Goal: Task Accomplishment & Management: Use online tool/utility

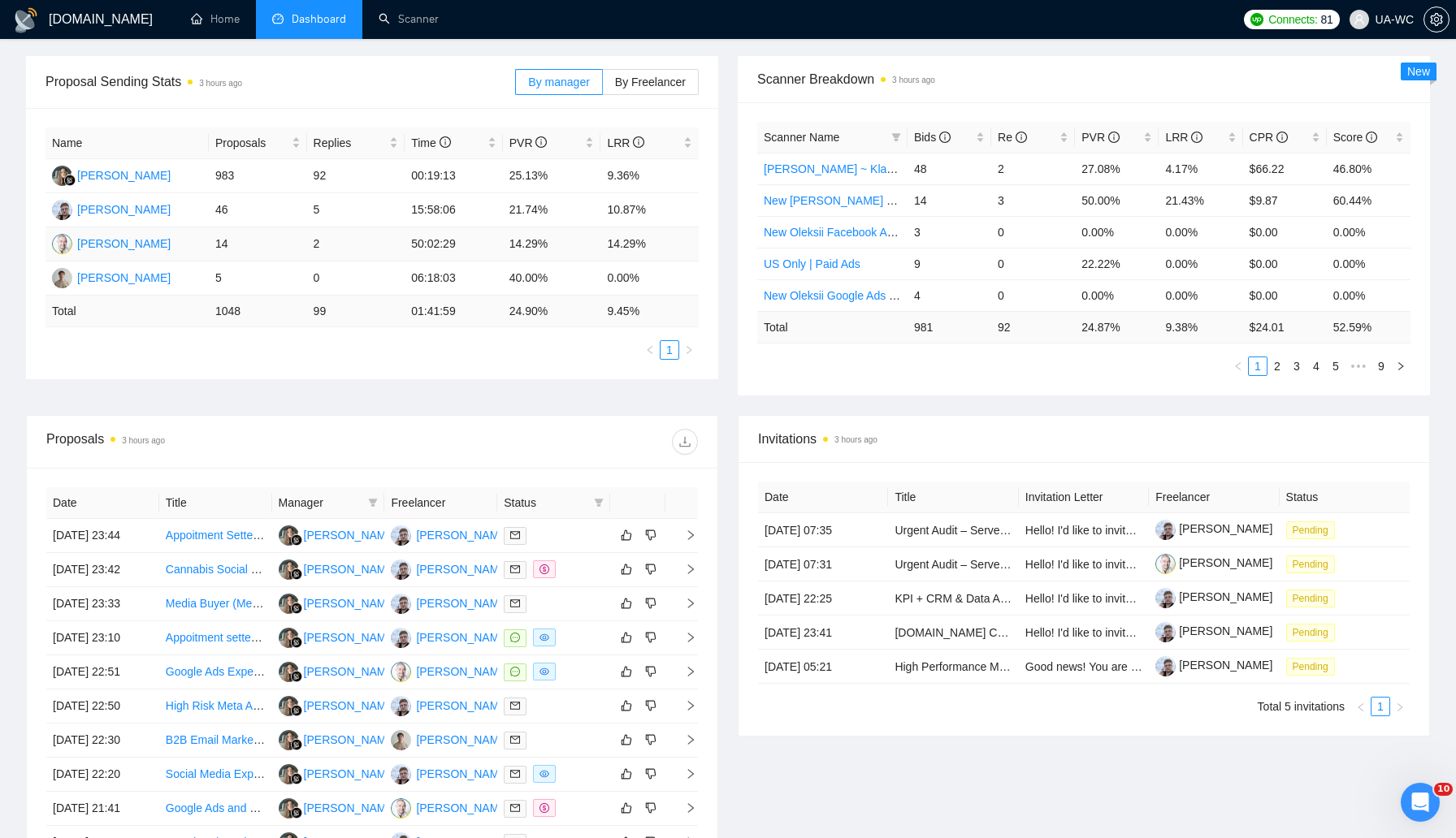
scroll to position [230, 0]
click at [690, 586] on td at bounding box center [681, 569] width 32 height 34
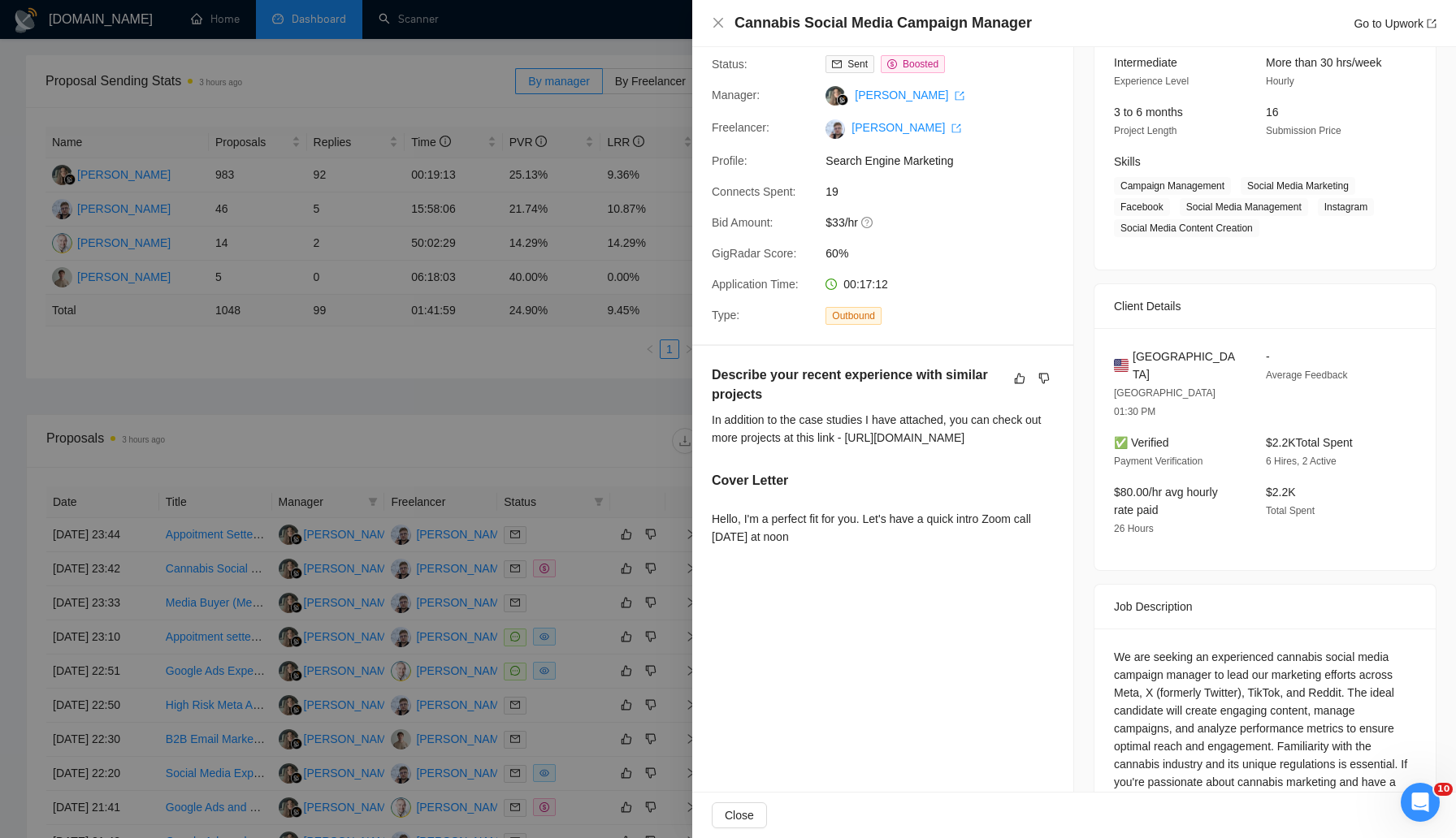
scroll to position [195, 0]
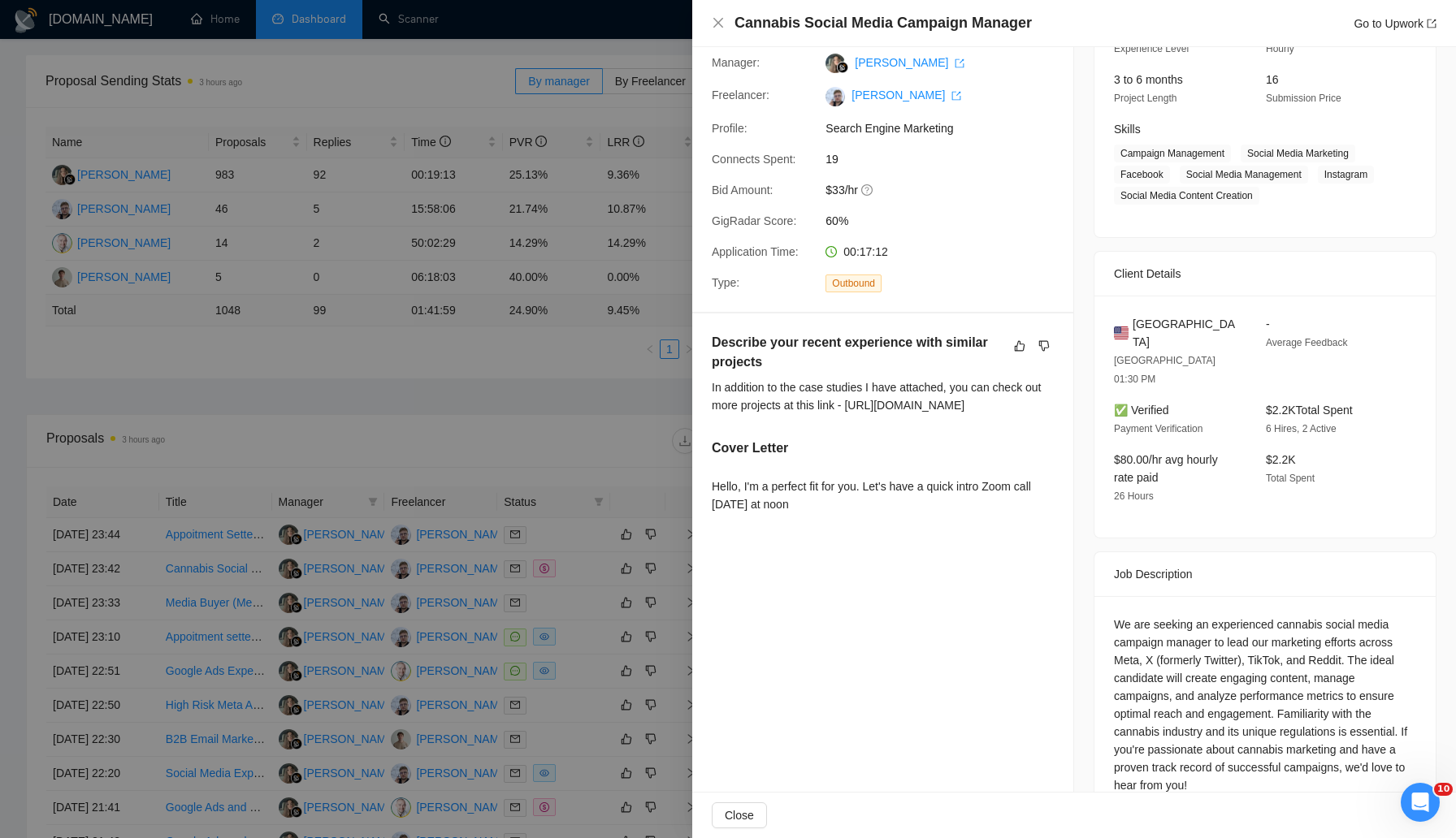
click at [385, 521] on div at bounding box center [728, 419] width 1456 height 838
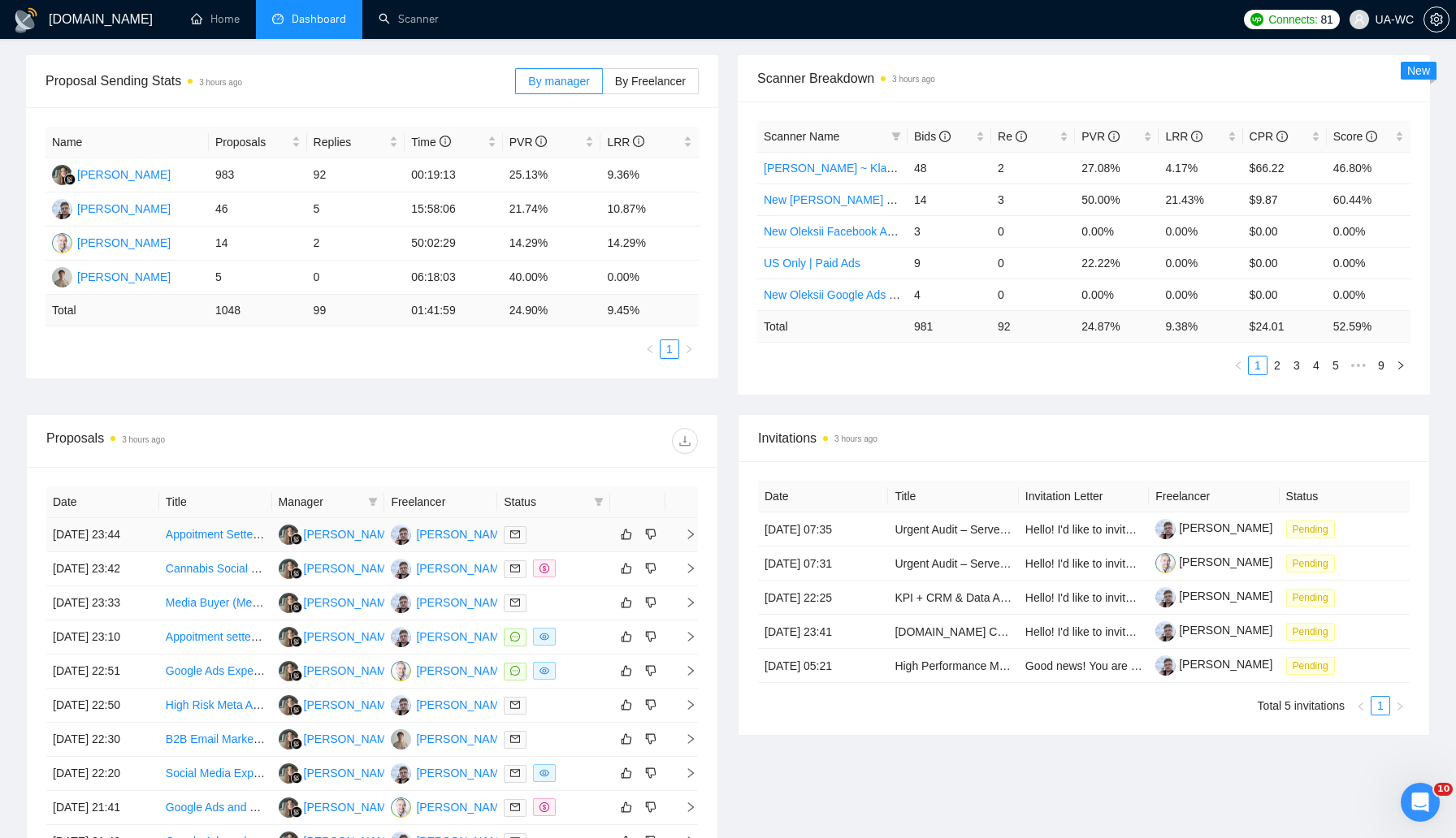
click at [694, 550] on td at bounding box center [681, 535] width 32 height 34
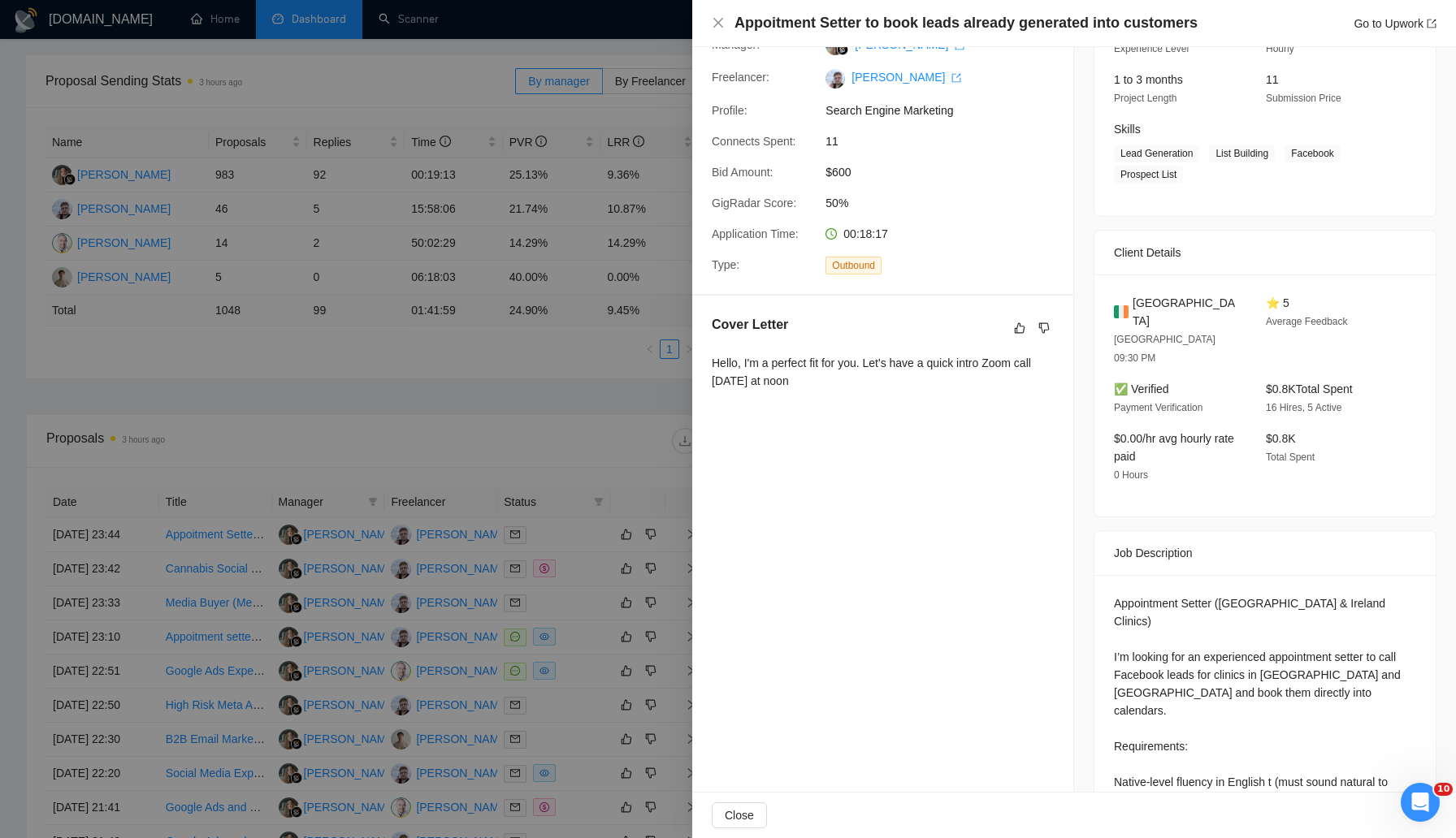
scroll to position [0, 0]
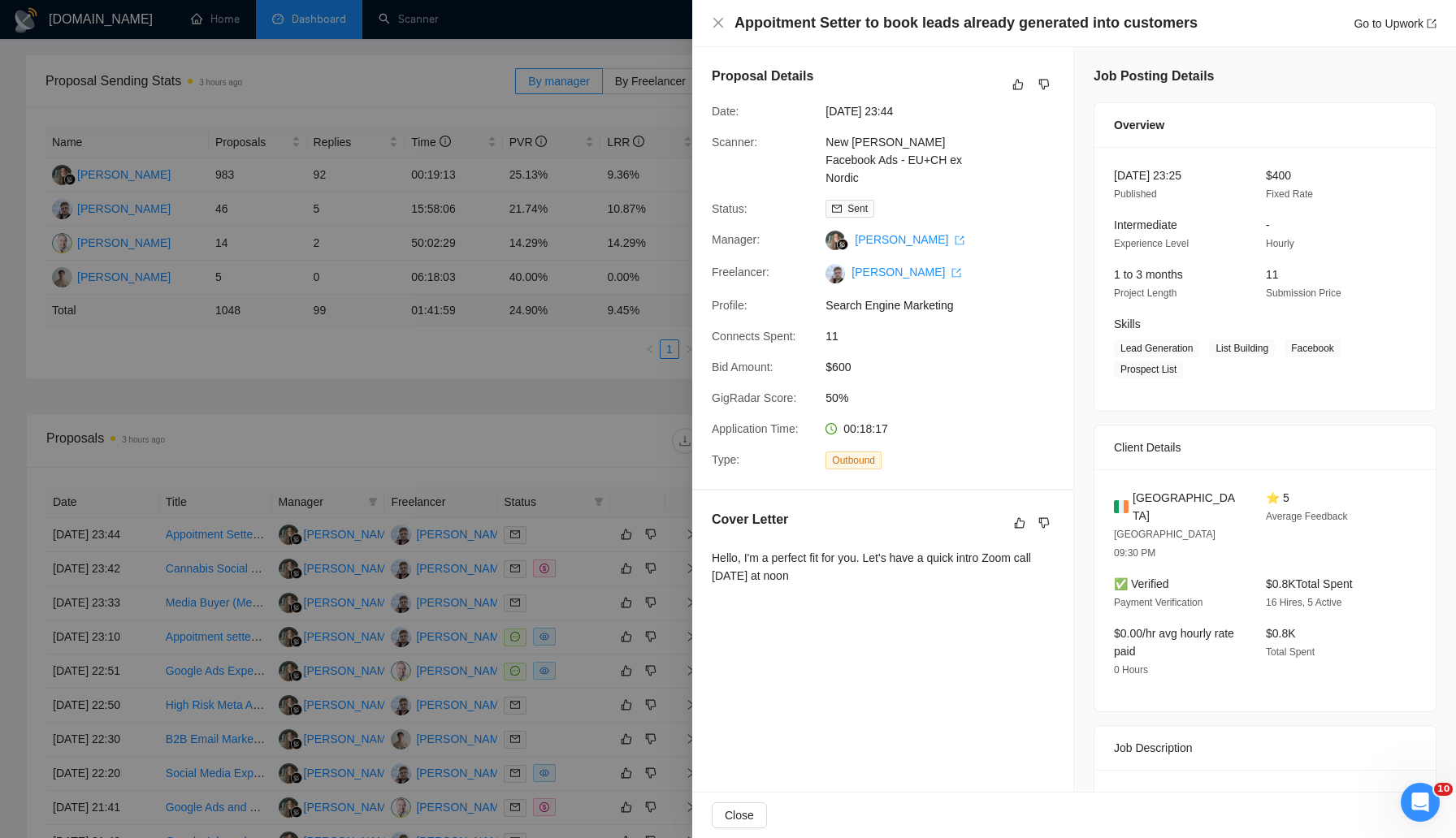
click at [528, 347] on div at bounding box center [728, 419] width 1456 height 838
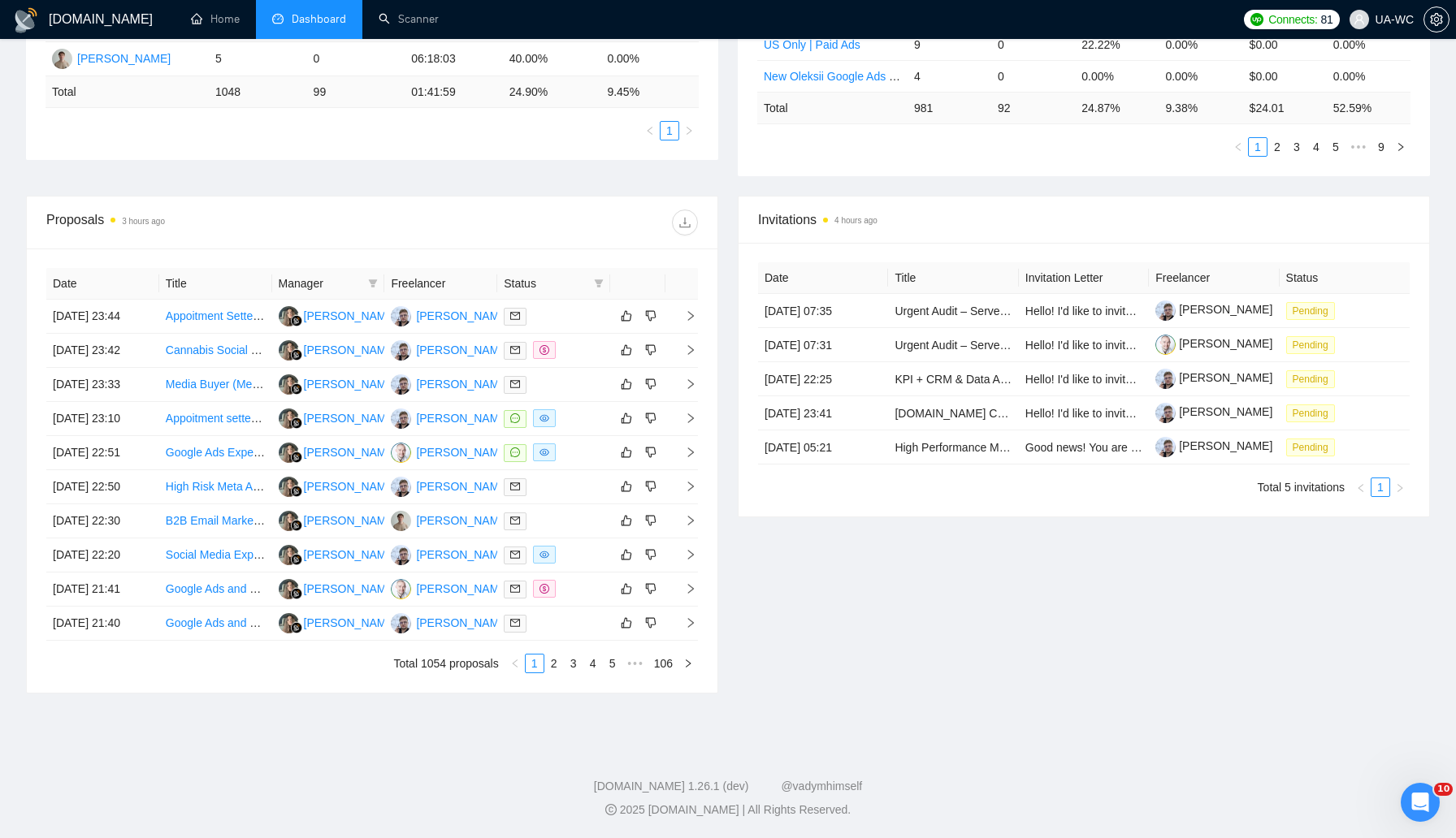
scroll to position [445, 0]
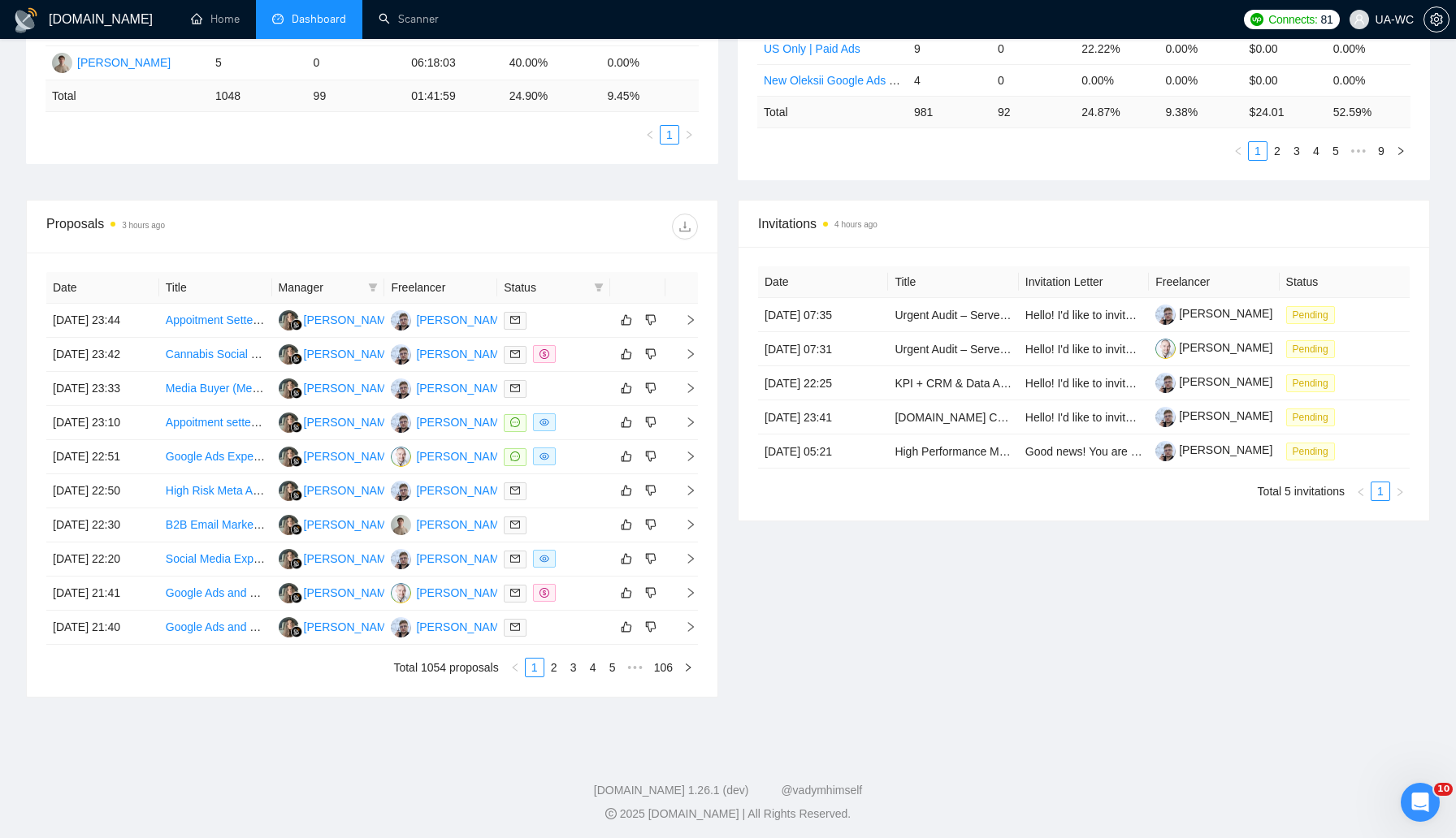
click at [845, 629] on div "Invitations 4 hours ago Date Title Invitation Letter Freelancer Status 16 Sep, …" at bounding box center [1084, 449] width 712 height 498
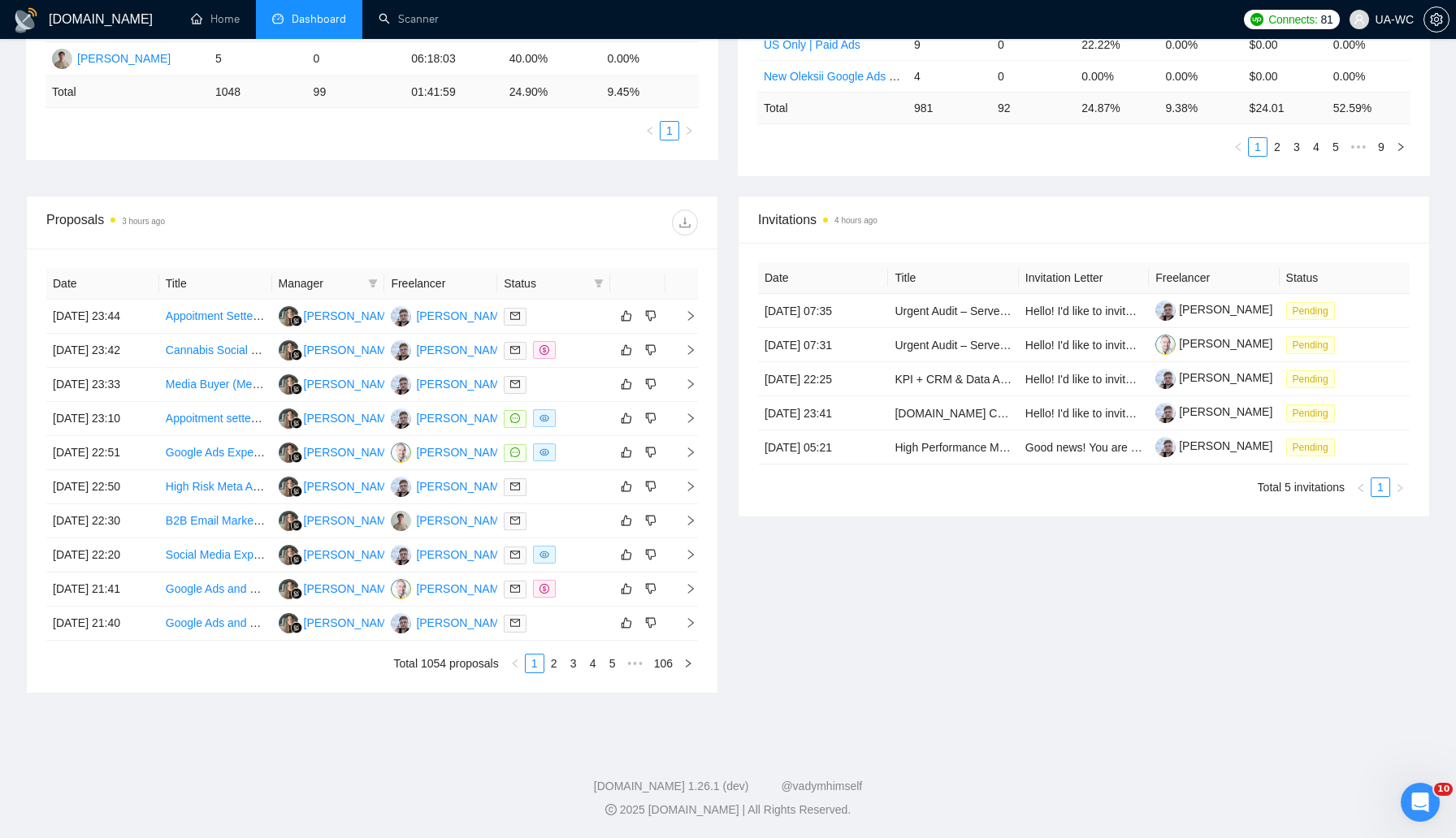
scroll to position [535, 0]
click at [550, 673] on link "2" at bounding box center [553, 663] width 18 height 18
click at [692, 402] on td at bounding box center [681, 419] width 32 height 34
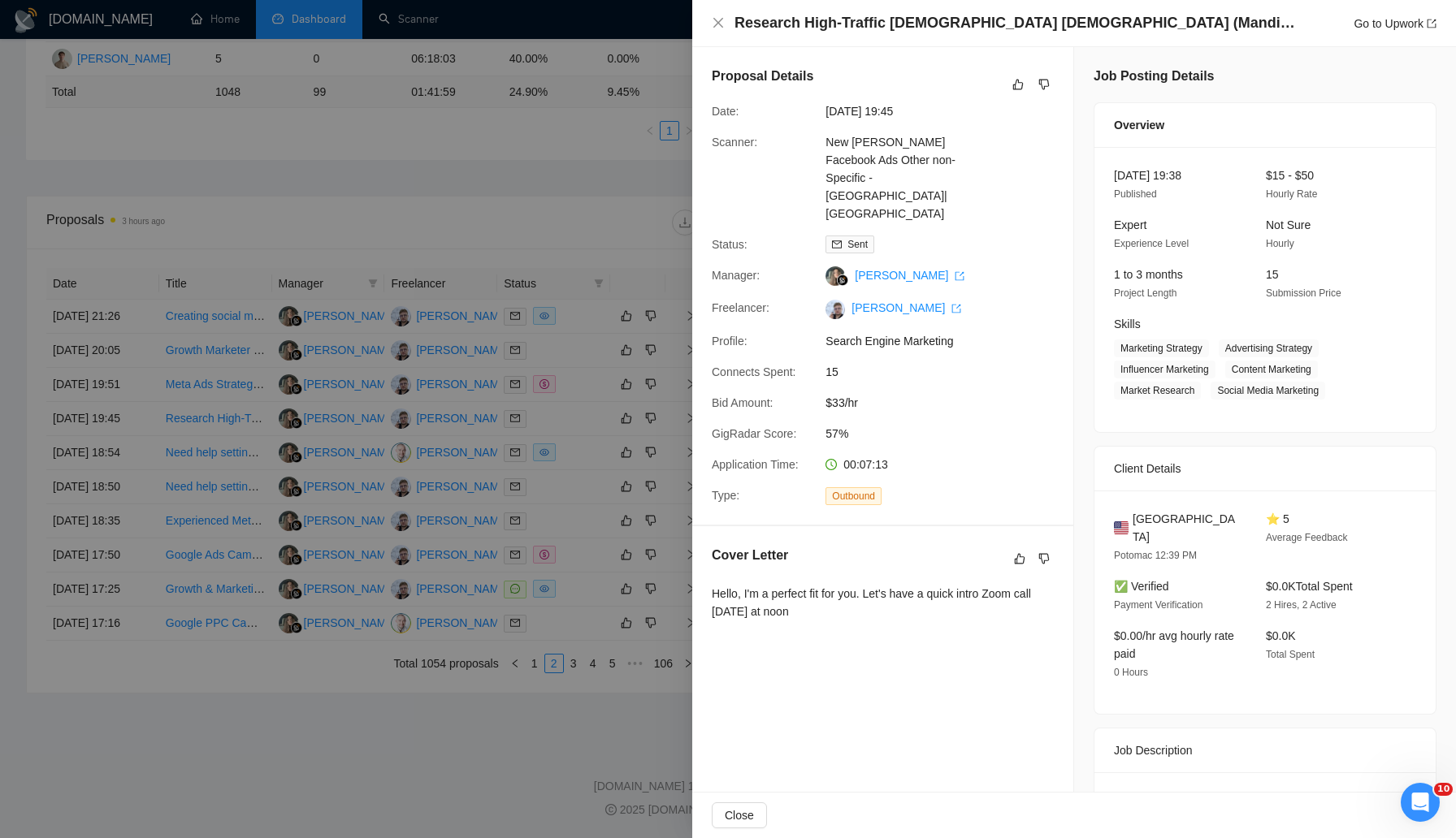
click at [441, 398] on div at bounding box center [728, 419] width 1456 height 838
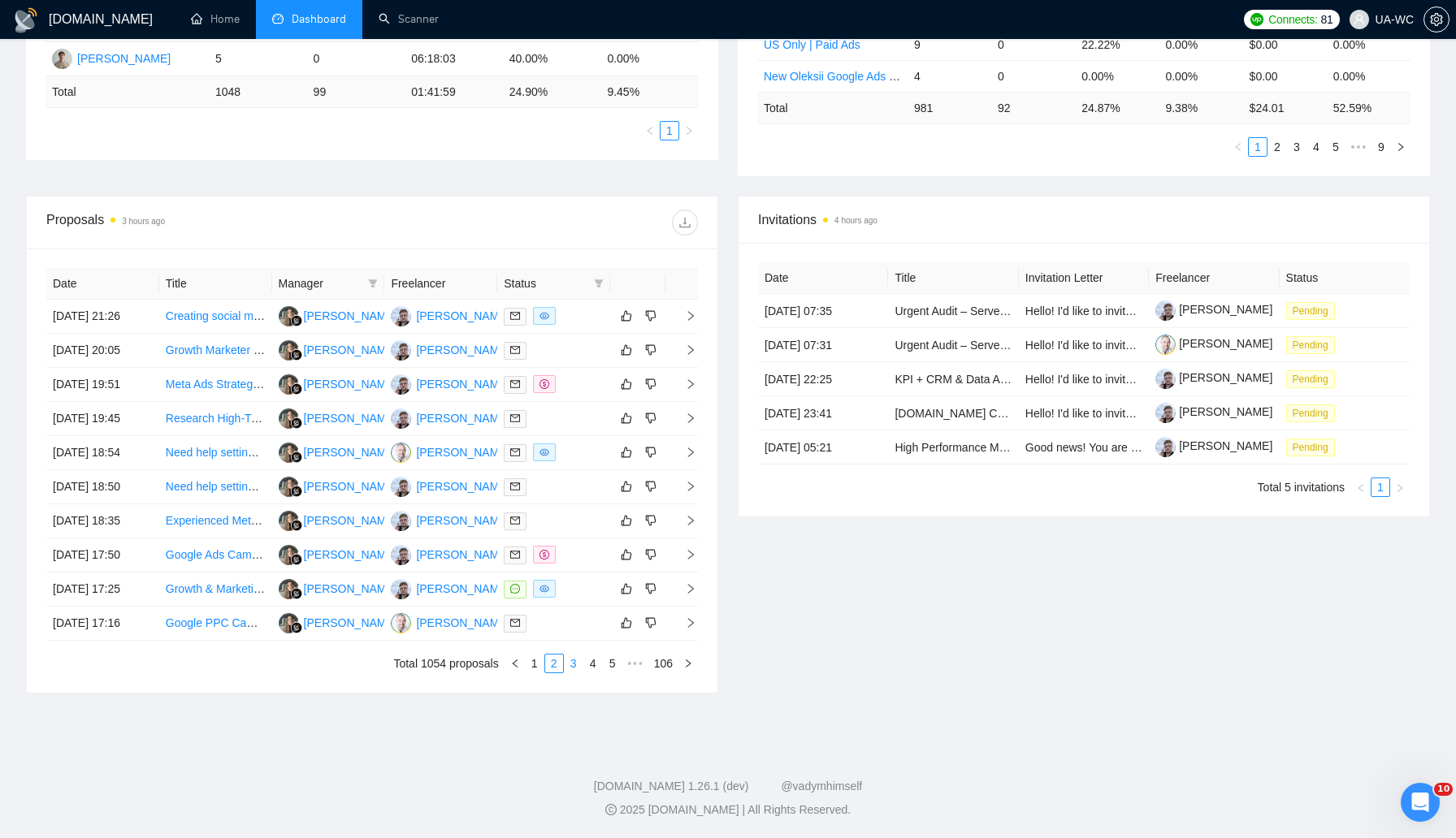
click at [572, 673] on link "3" at bounding box center [573, 663] width 18 height 18
click at [552, 673] on link "2" at bounding box center [553, 663] width 18 height 18
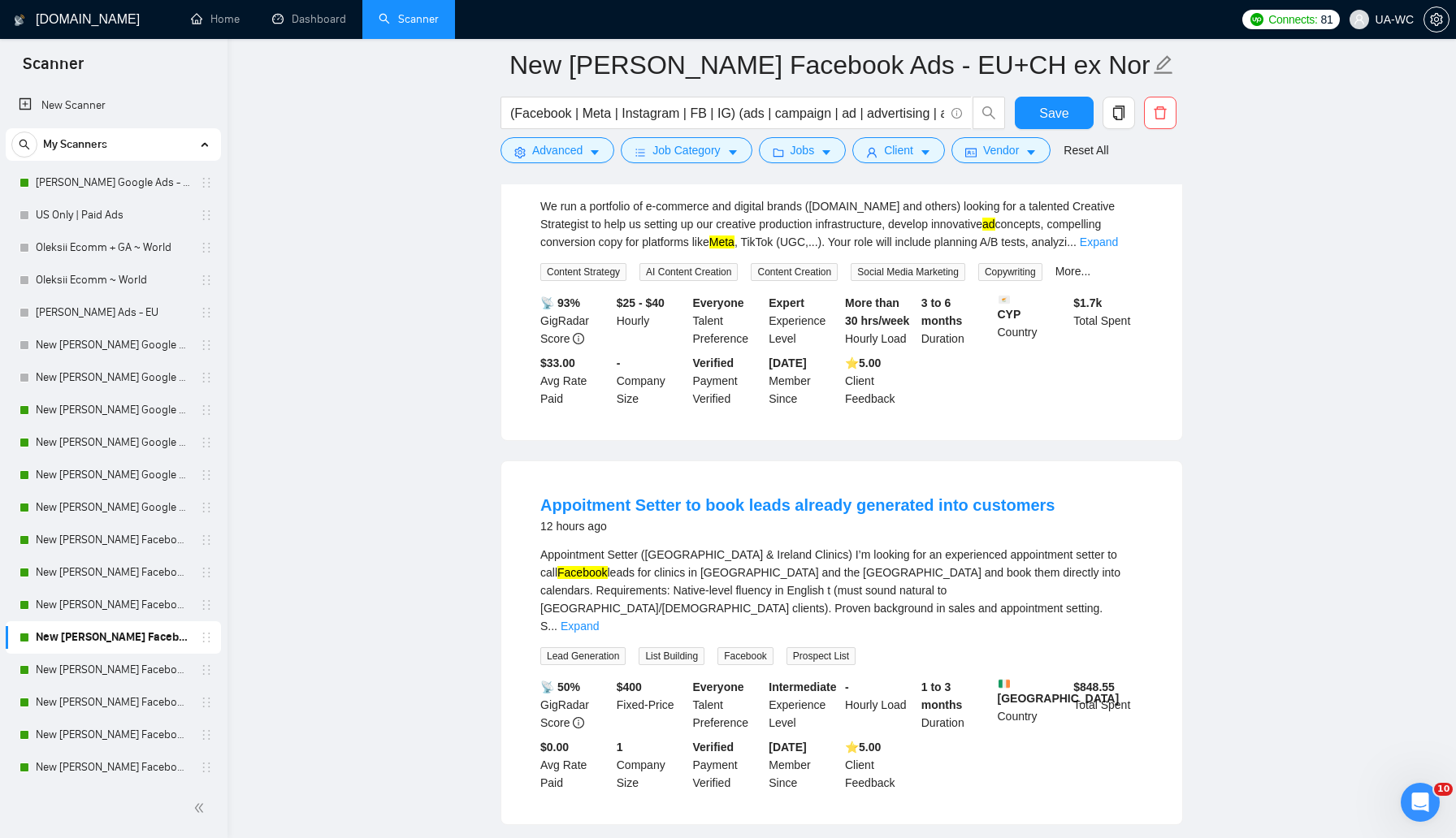
scroll to position [229, 0]
click at [598, 619] on link "Expand" at bounding box center [579, 625] width 38 height 13
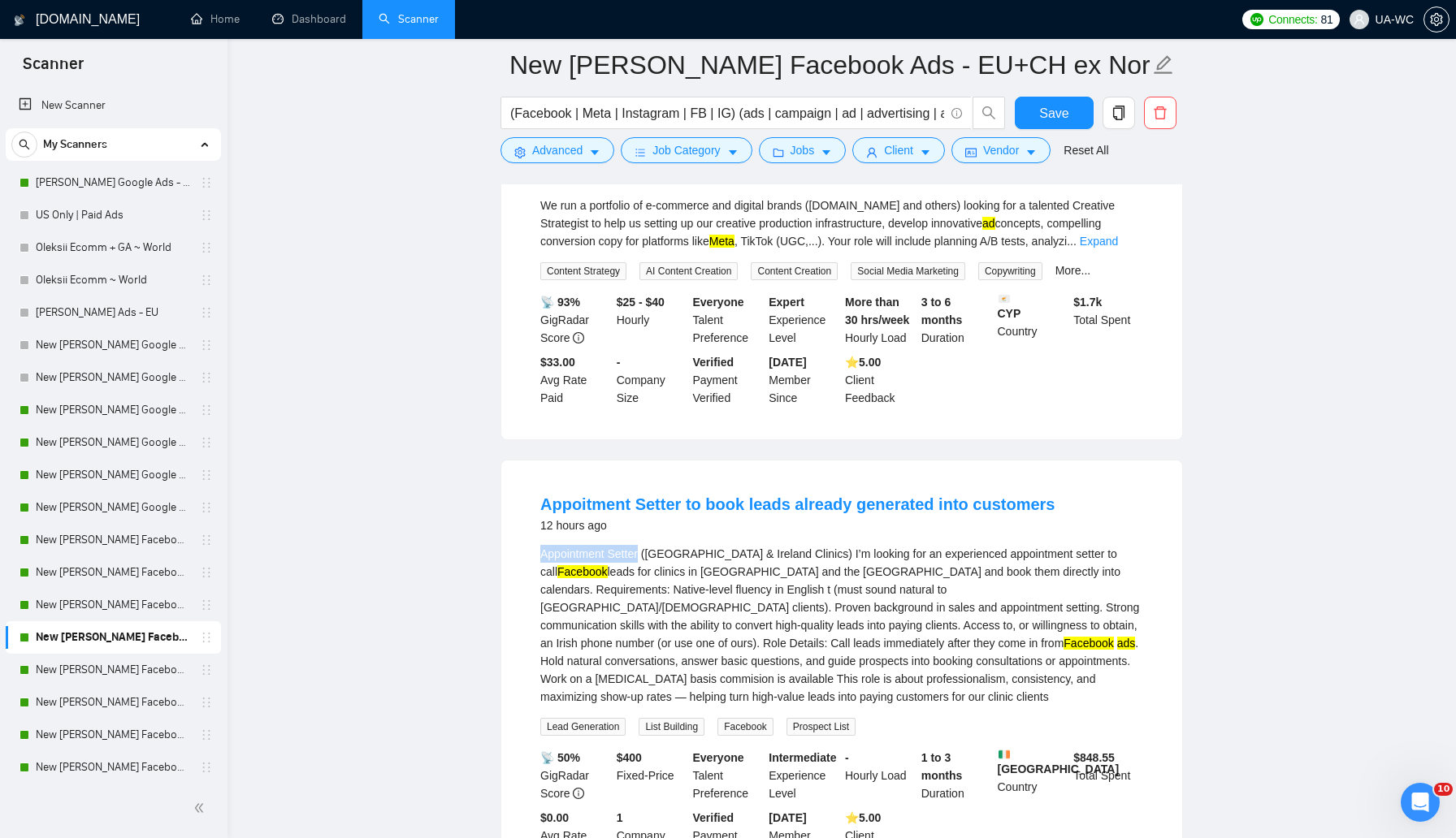
drag, startPoint x: 542, startPoint y: 557, endPoint x: 641, endPoint y: 560, distance: 99.0
click at [641, 560] on div "Appointment Setter (UK & Ireland Clinics) I’m looking for an experienced appoin…" at bounding box center [842, 625] width 603 height 160
copy div "Appointment Setter"
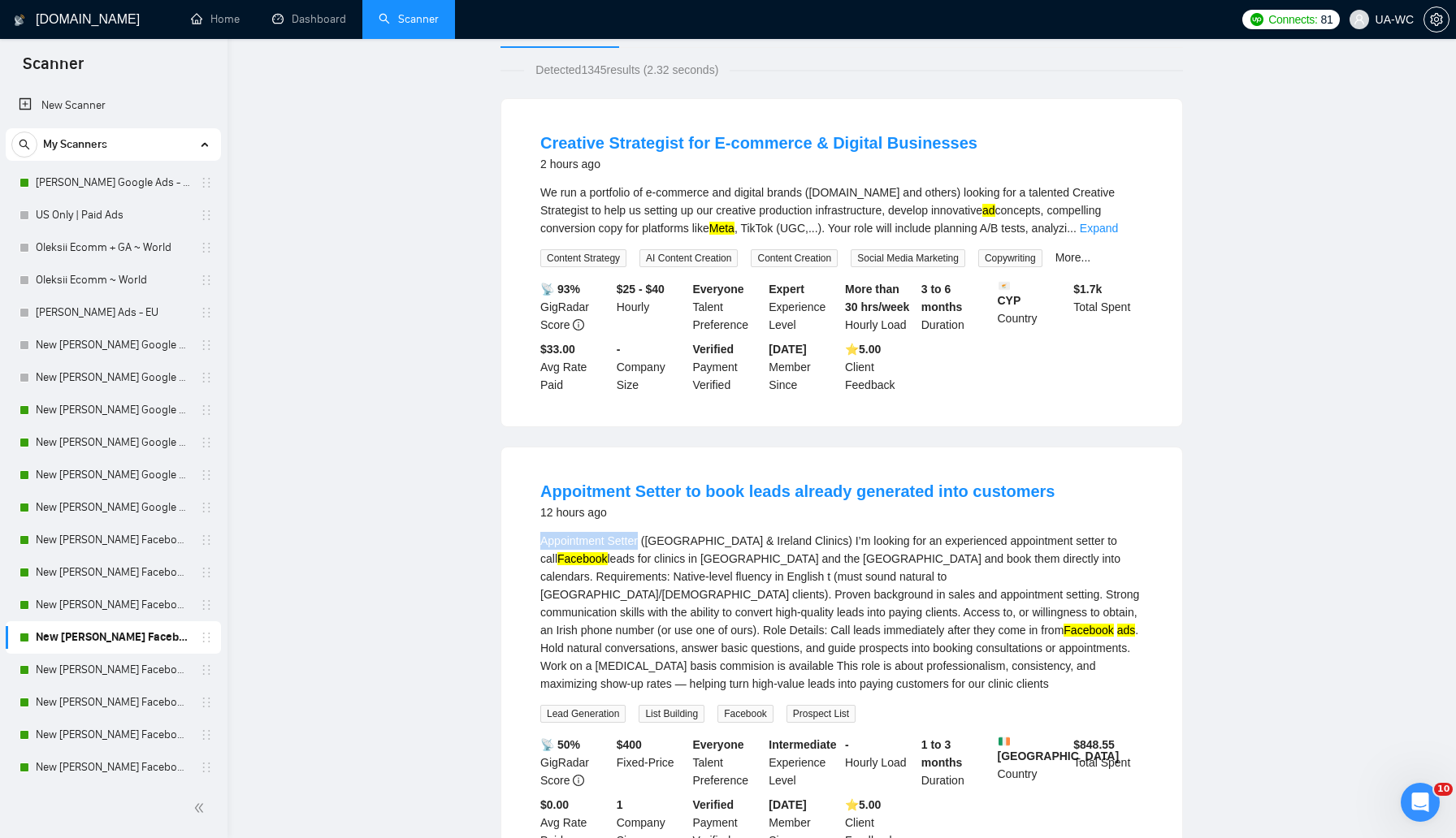
scroll to position [0, 0]
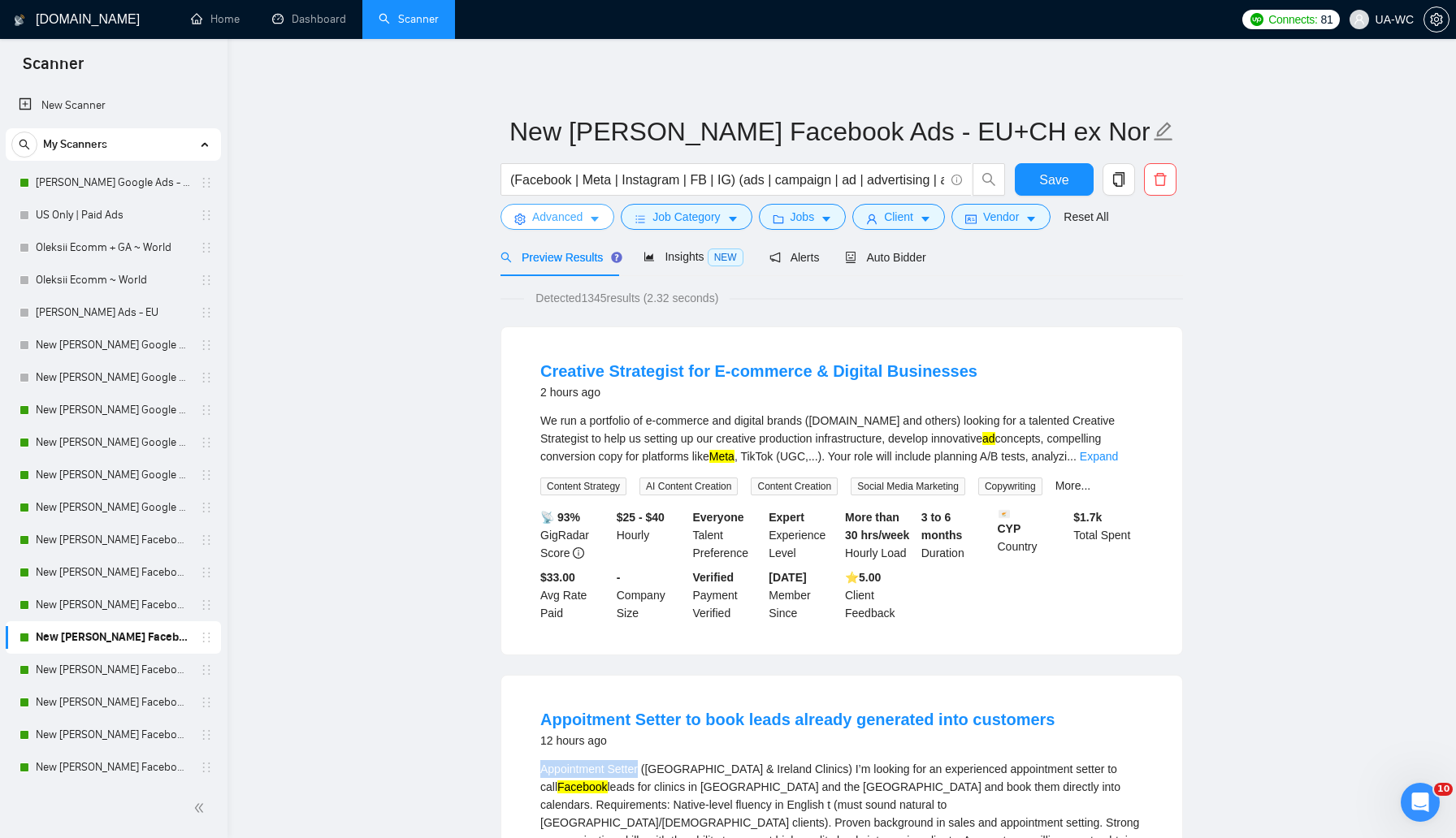
click at [528, 224] on button "Advanced" at bounding box center [557, 217] width 113 height 26
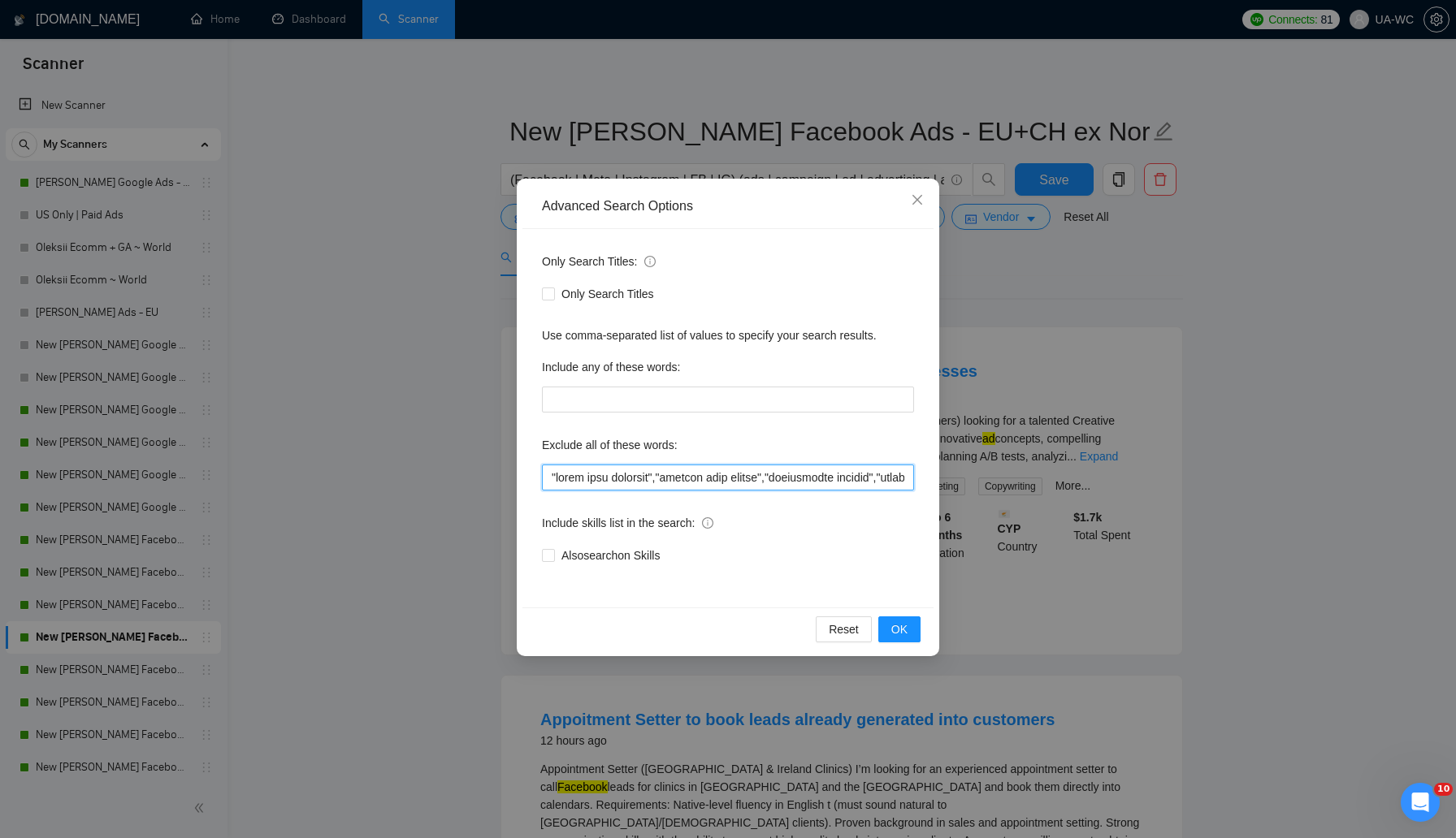
click at [547, 480] on input "text" at bounding box center [728, 478] width 373 height 26
paste input "Appointment Setter"
click at [896, 622] on span "OK" at bounding box center [900, 629] width 17 height 18
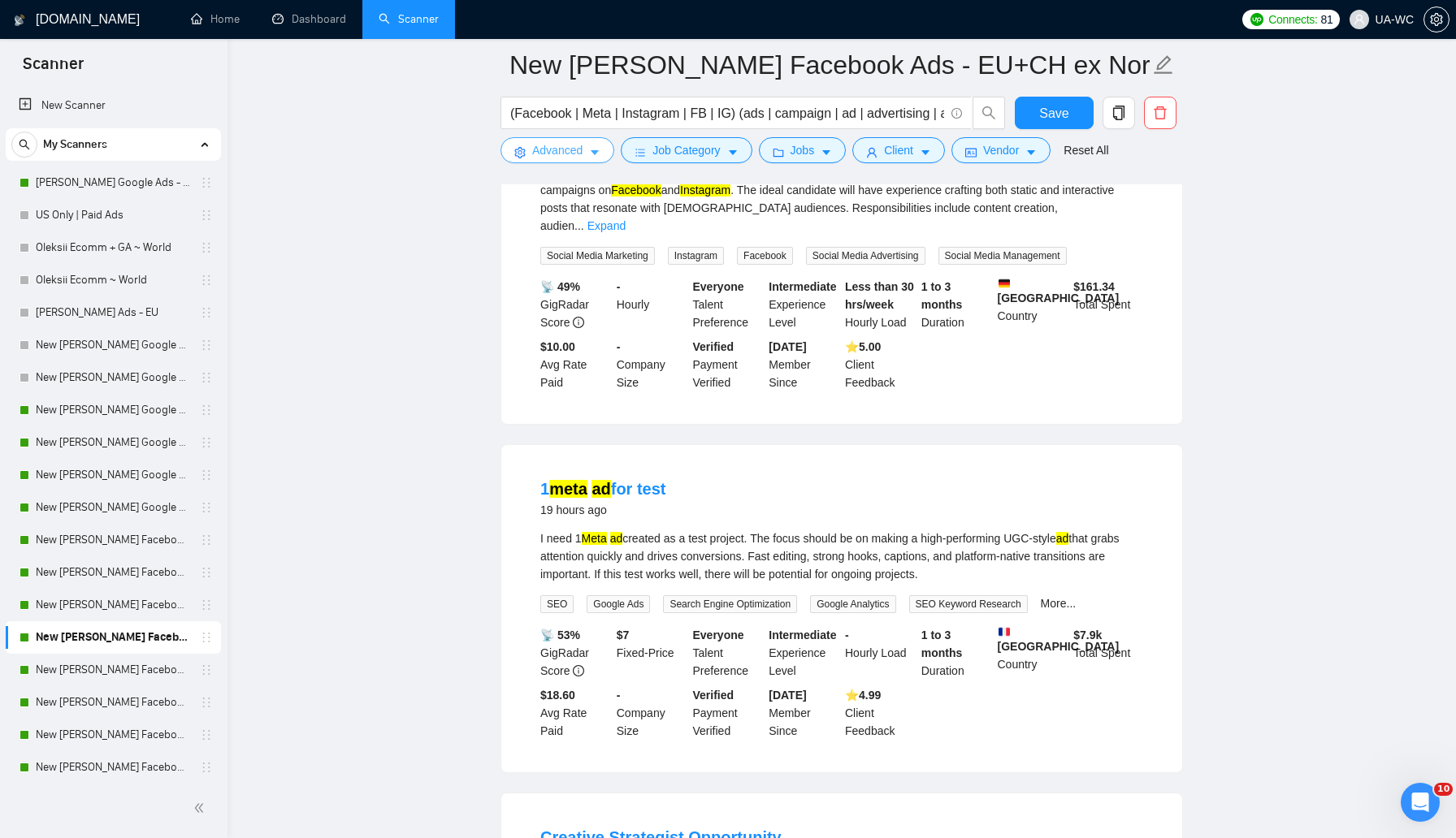
scroll to position [686, 0]
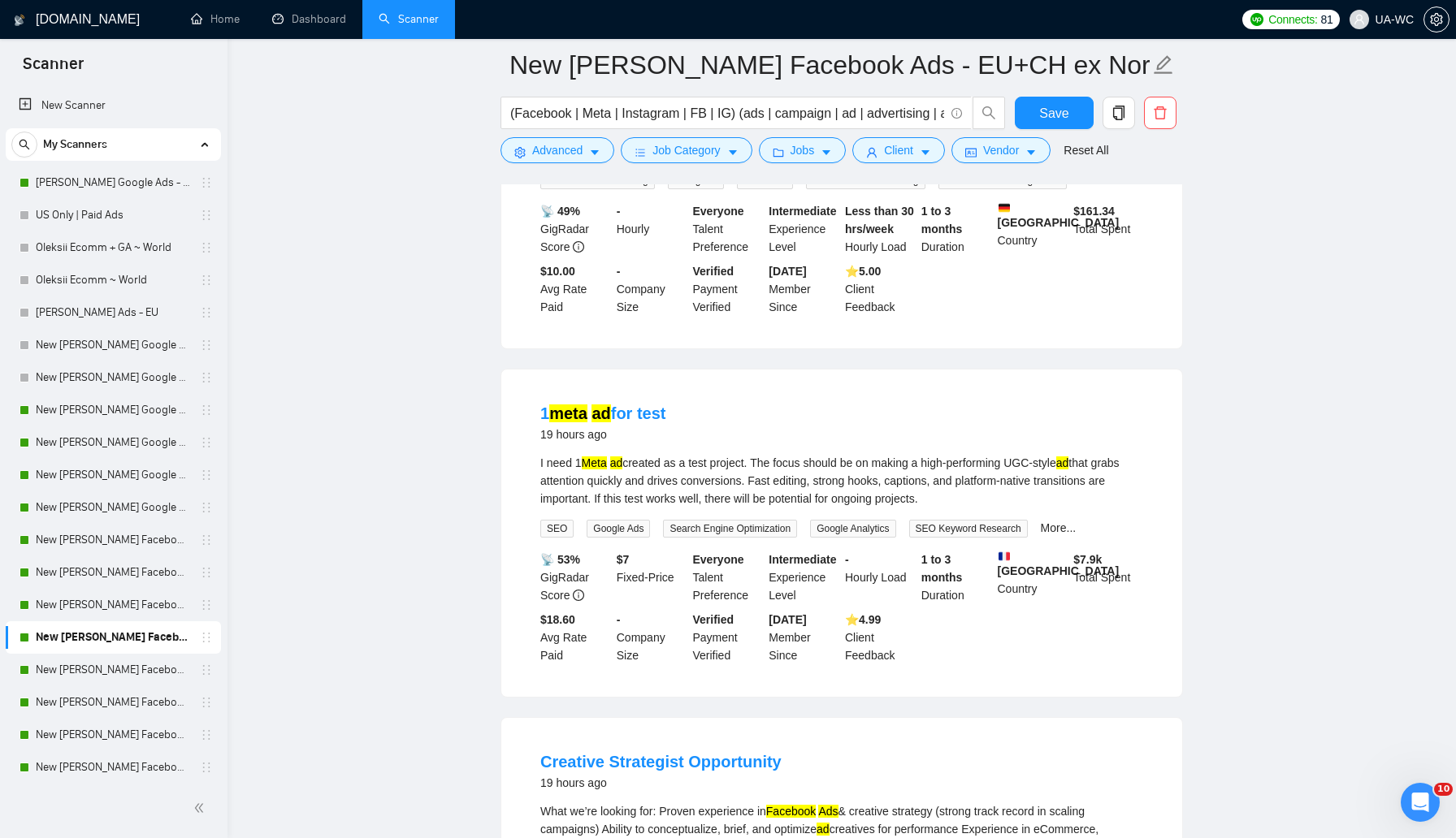
click at [707, 454] on div "I need 1 Meta ad created as a test project. The focus should be on making a hig…" at bounding box center [842, 481] width 603 height 53
drag, startPoint x: 699, startPoint y: 446, endPoint x: 757, endPoint y: 445, distance: 58.0
click at [757, 454] on div "I need 1 Meta ad created as a test project. The focus should be on making a hig…" at bounding box center [842, 481] width 603 height 53
copy div "test project"
click at [530, 154] on button "Advanced" at bounding box center [557, 150] width 113 height 26
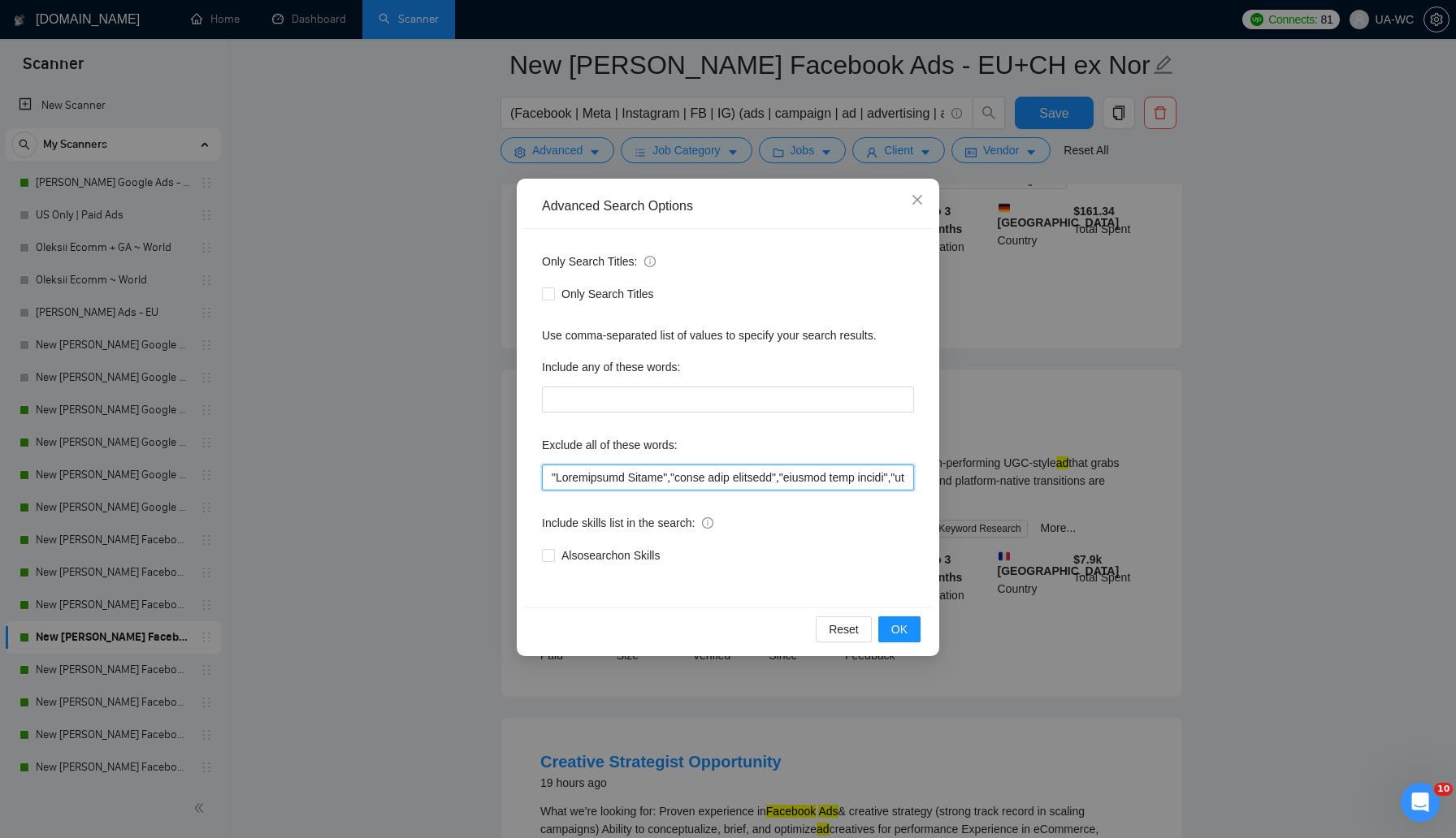
click at [547, 483] on input "text" at bounding box center [728, 478] width 373 height 26
paste input "test project"
click at [897, 621] on span "OK" at bounding box center [900, 629] width 17 height 18
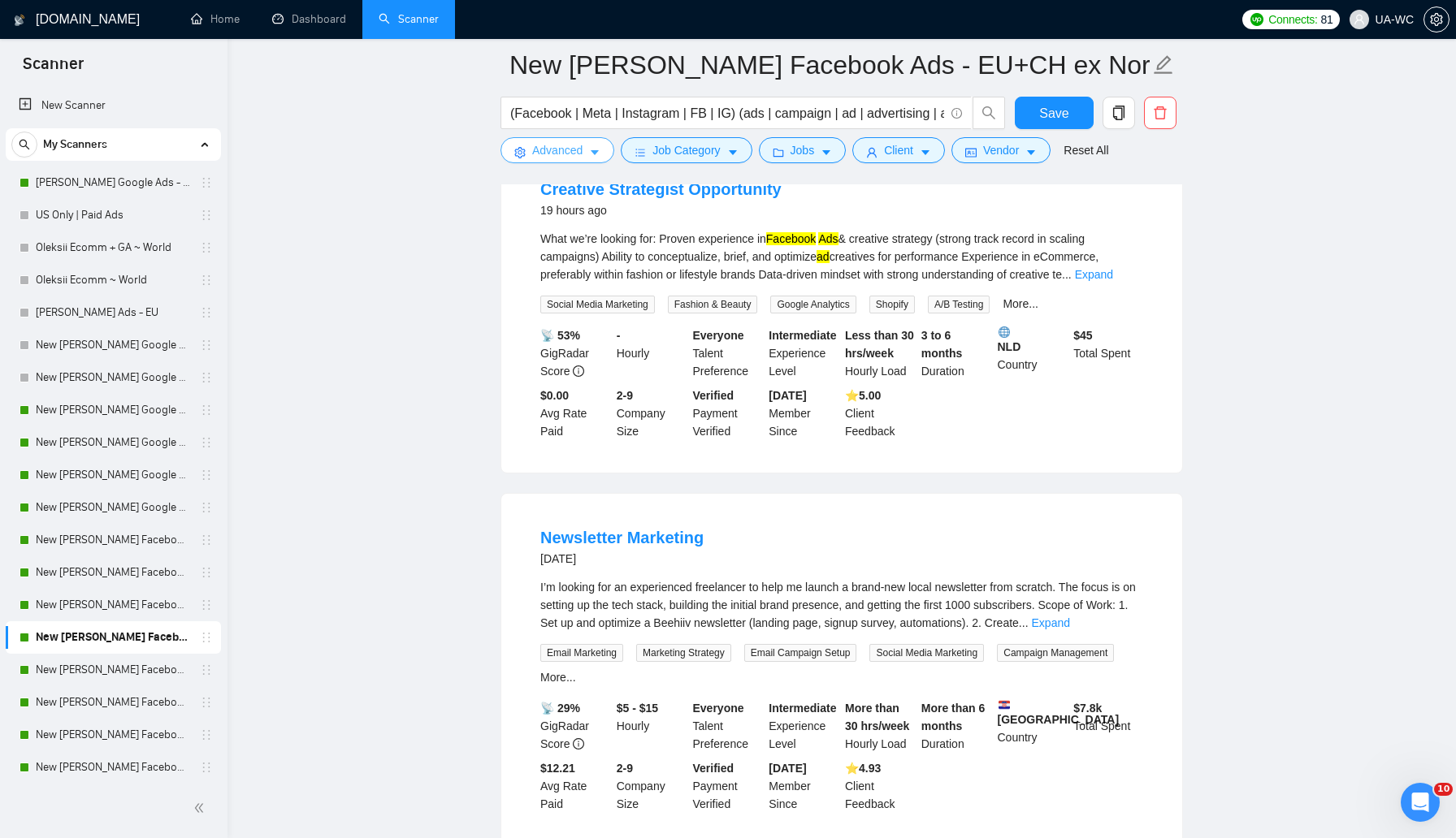
scroll to position [946, 0]
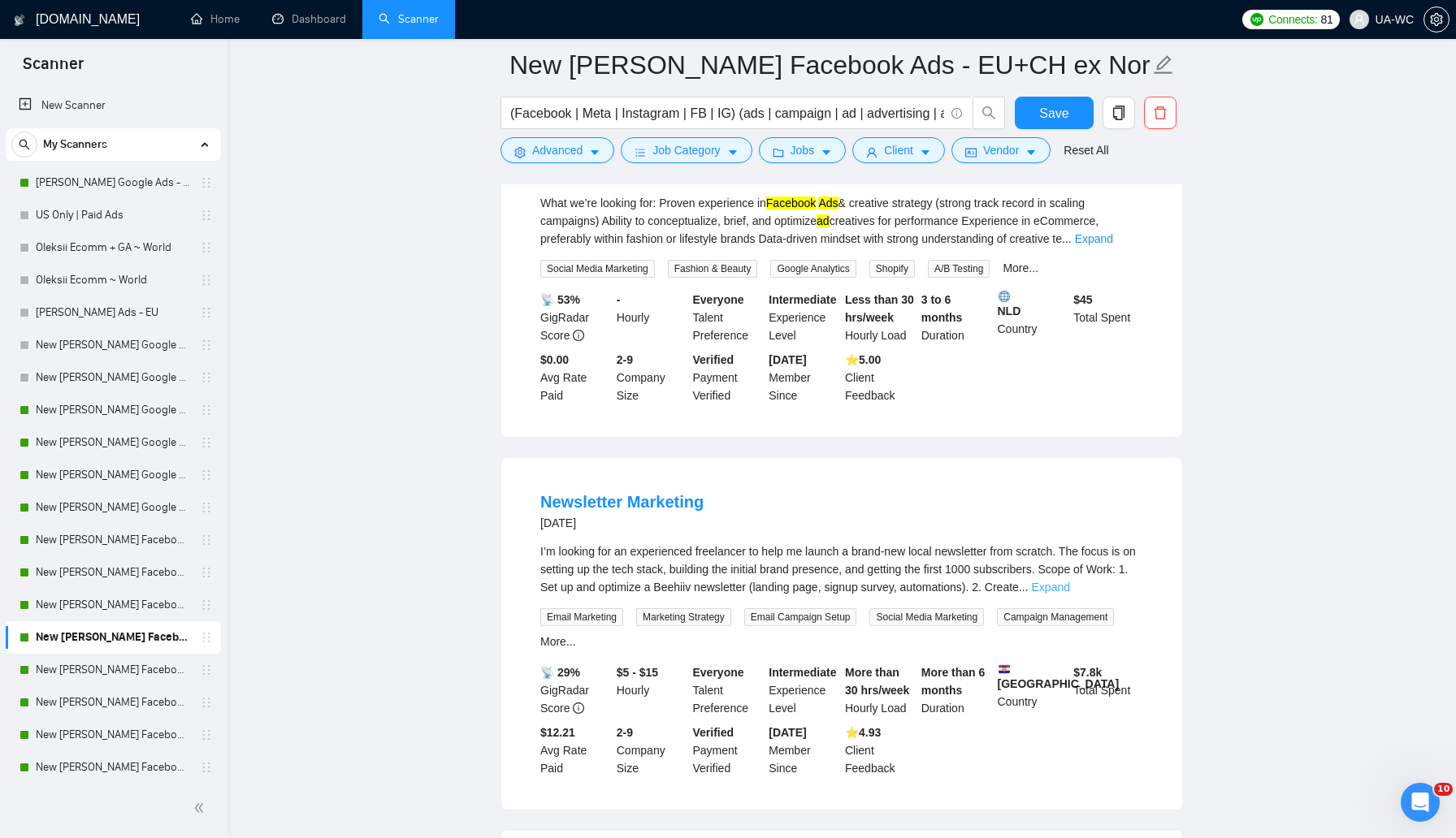
click at [1070, 581] on link "Expand" at bounding box center [1050, 587] width 38 height 13
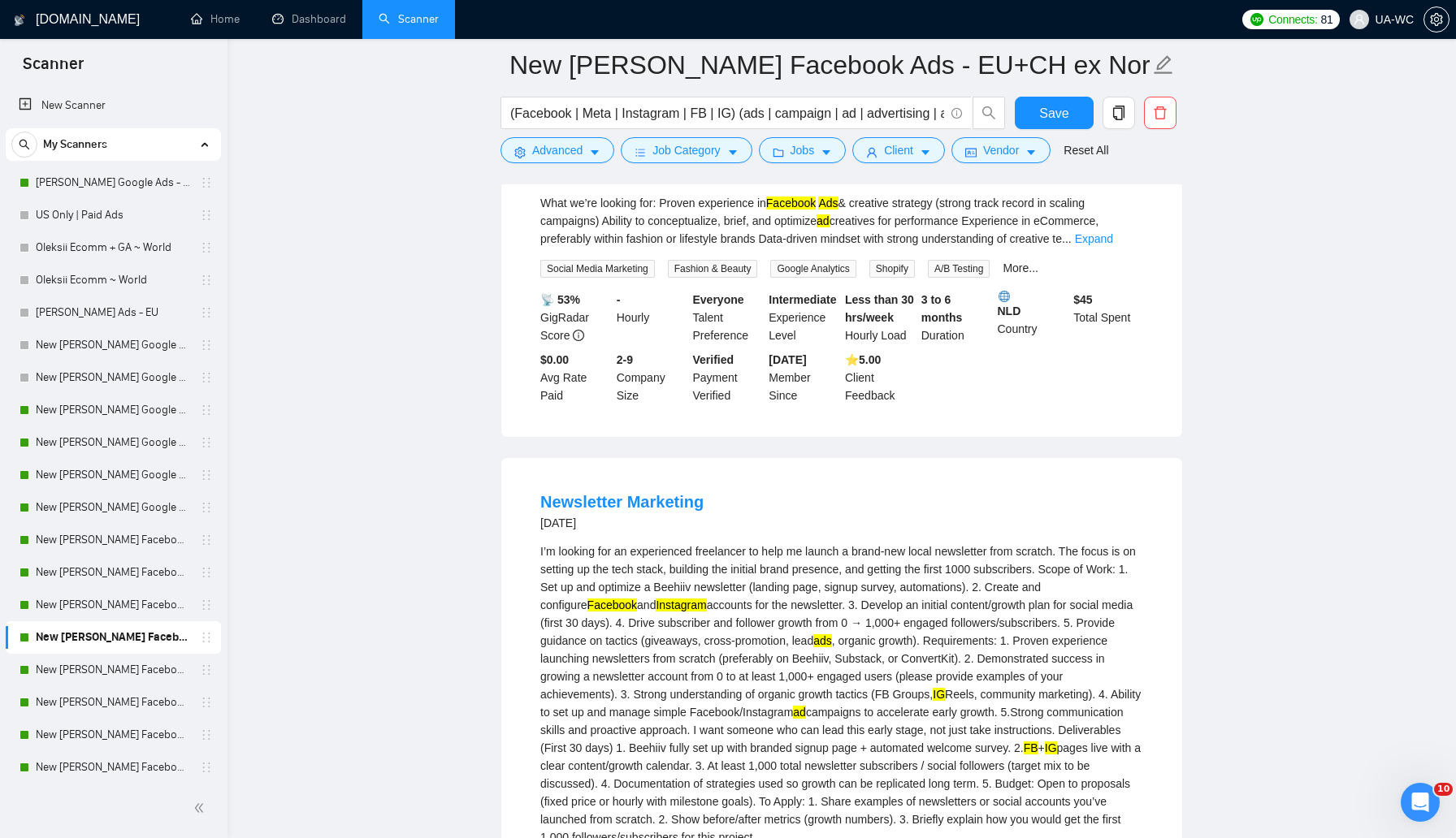
click at [963, 543] on div "I’m looking for an experienced freelancer to help me launch a brand-new local n…" at bounding box center [842, 695] width 603 height 304
copy div "newsletter"
click at [585, 154] on button "Advanced" at bounding box center [557, 150] width 113 height 26
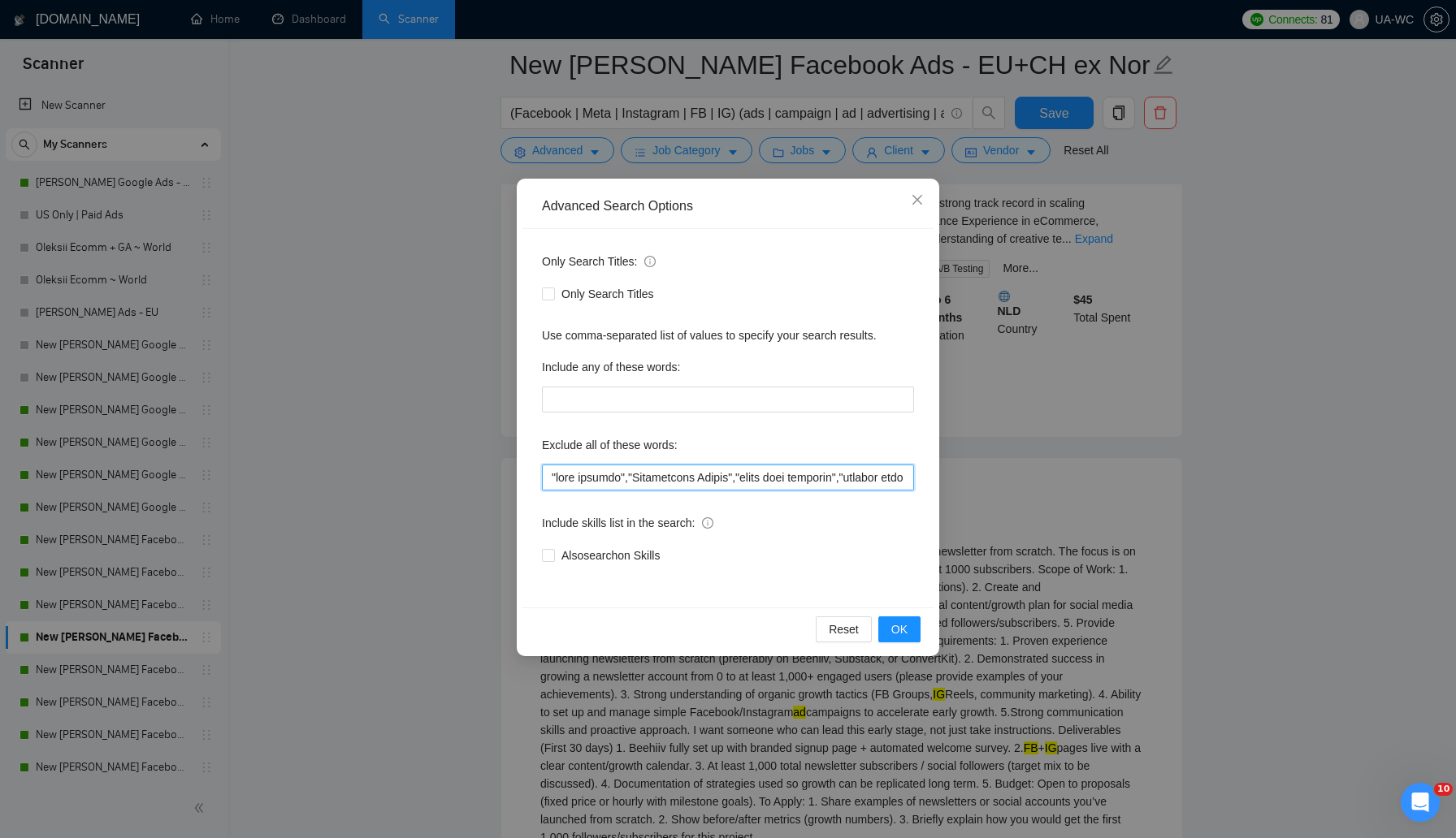
click at [543, 476] on input "text" at bounding box center [728, 478] width 373 height 26
paste input "newsletter"
type input "newsletter,"test project","Appointment Setter","start your proposal","landing p…"
click at [892, 616] on div "Reset OK" at bounding box center [728, 629] width 411 height 43
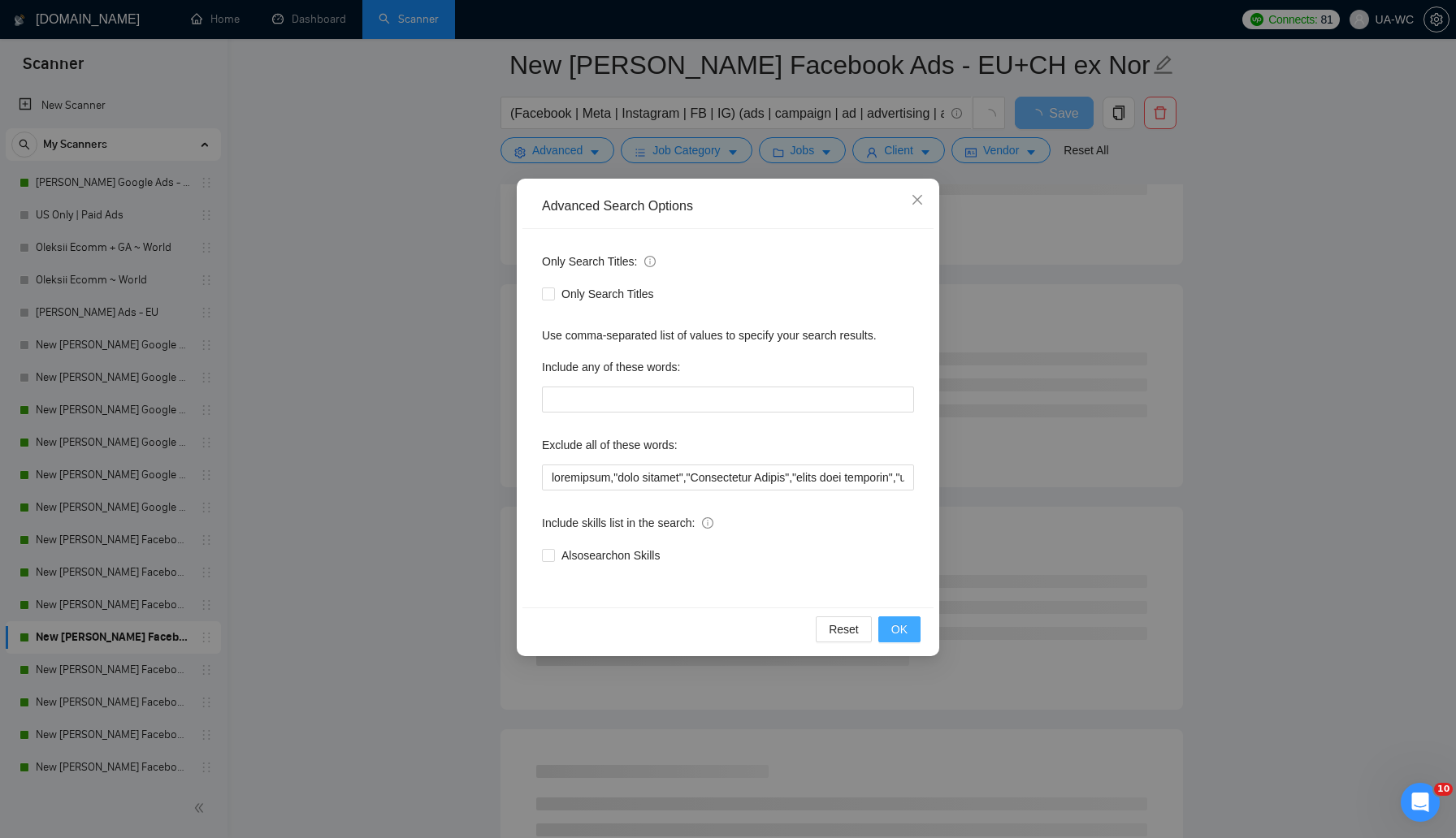
click at [892, 619] on button "OK" at bounding box center [900, 630] width 42 height 26
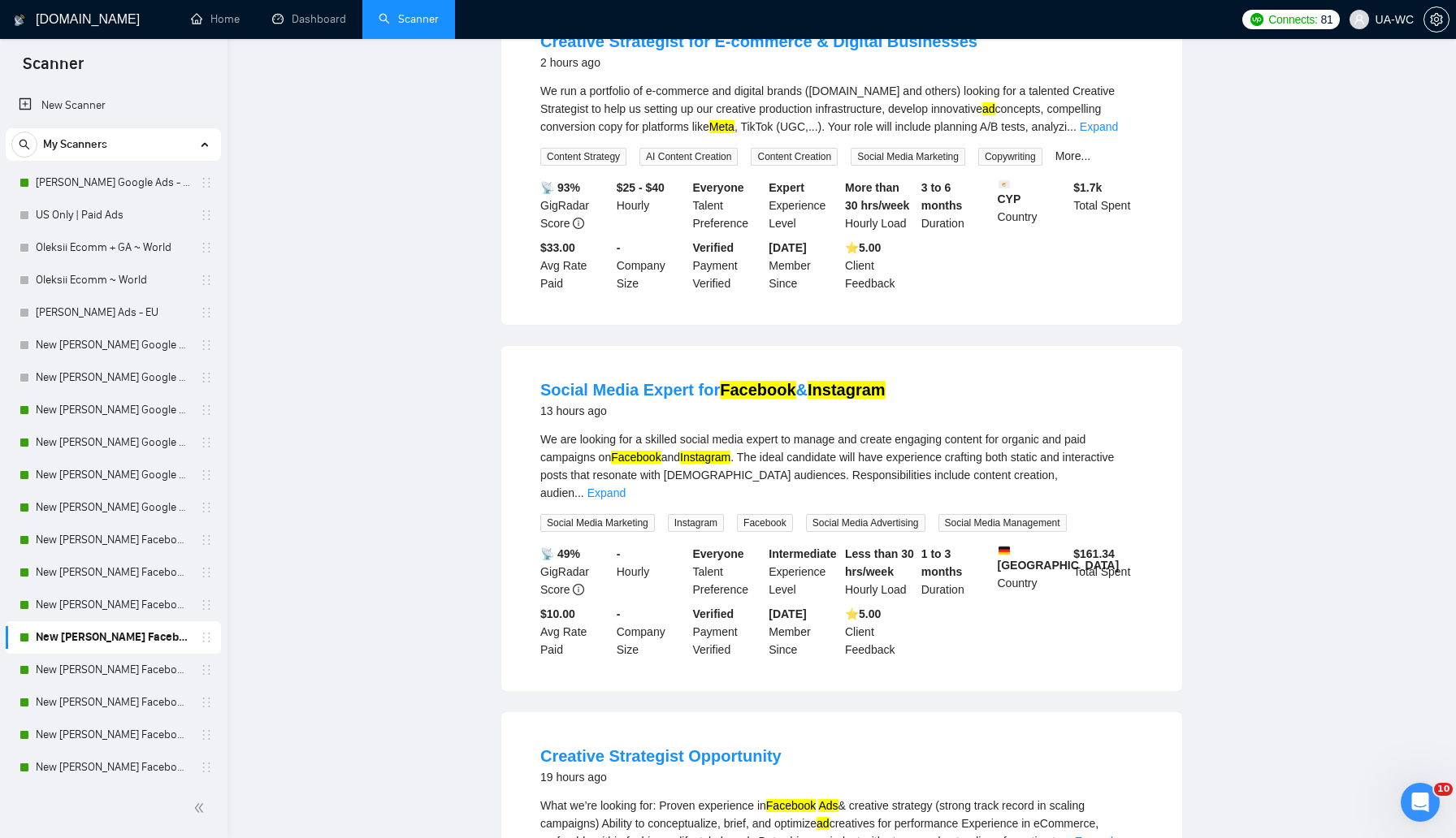
scroll to position [0, 0]
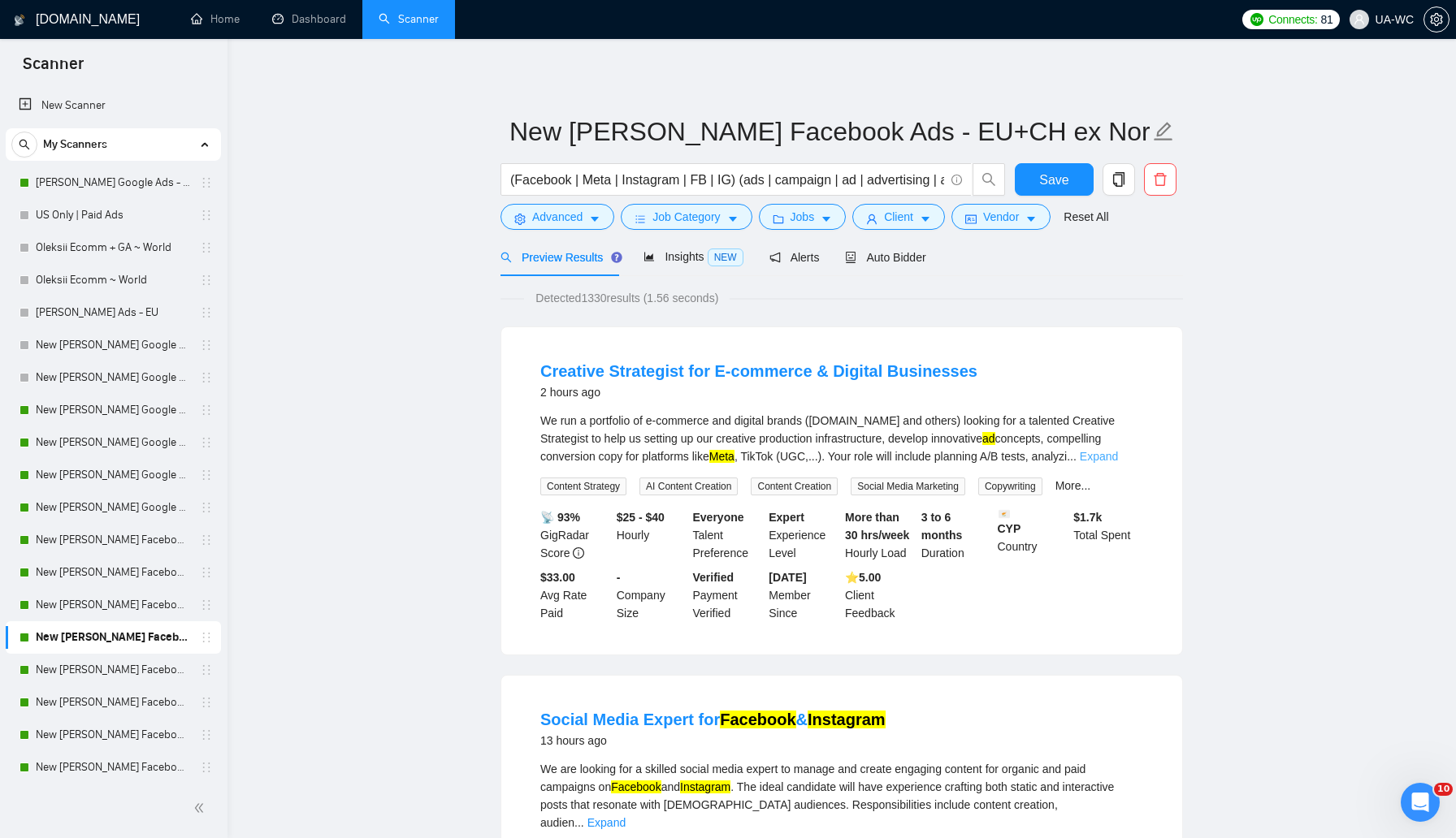
click at [1109, 461] on link "Expand" at bounding box center [1098, 456] width 38 height 13
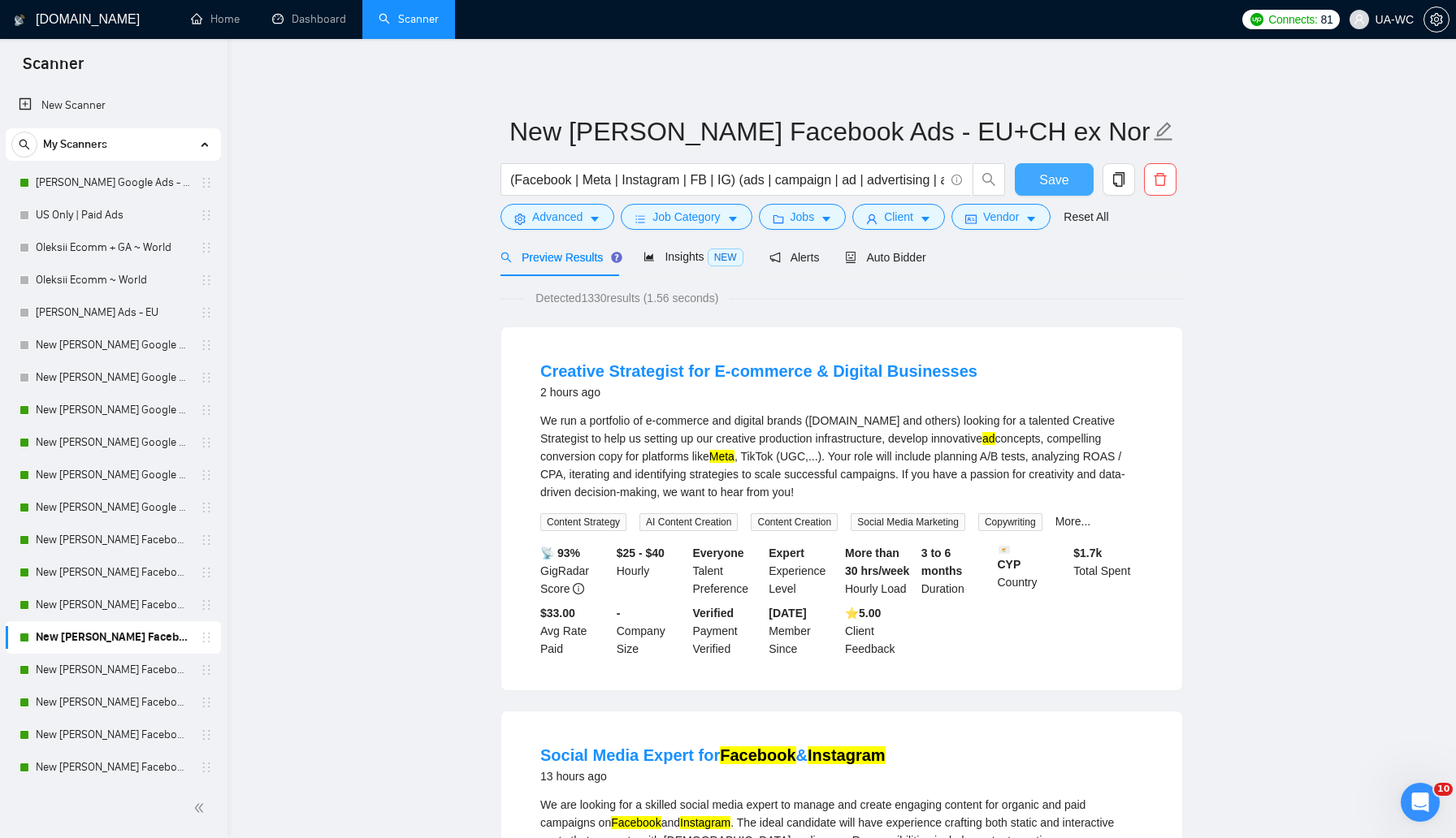
click at [1057, 174] on span "Save" at bounding box center [1054, 180] width 30 height 20
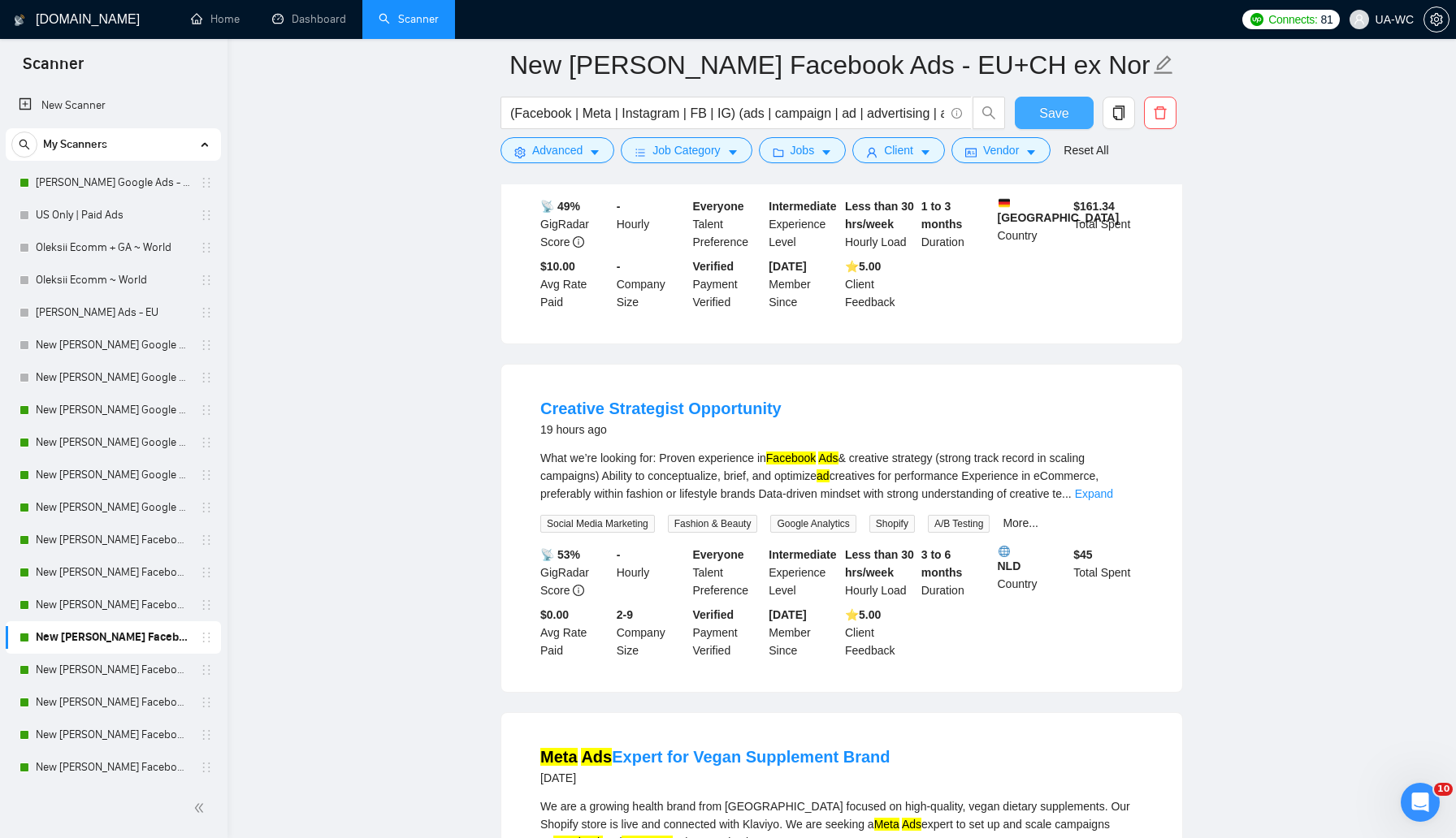
scroll to position [734, 0]
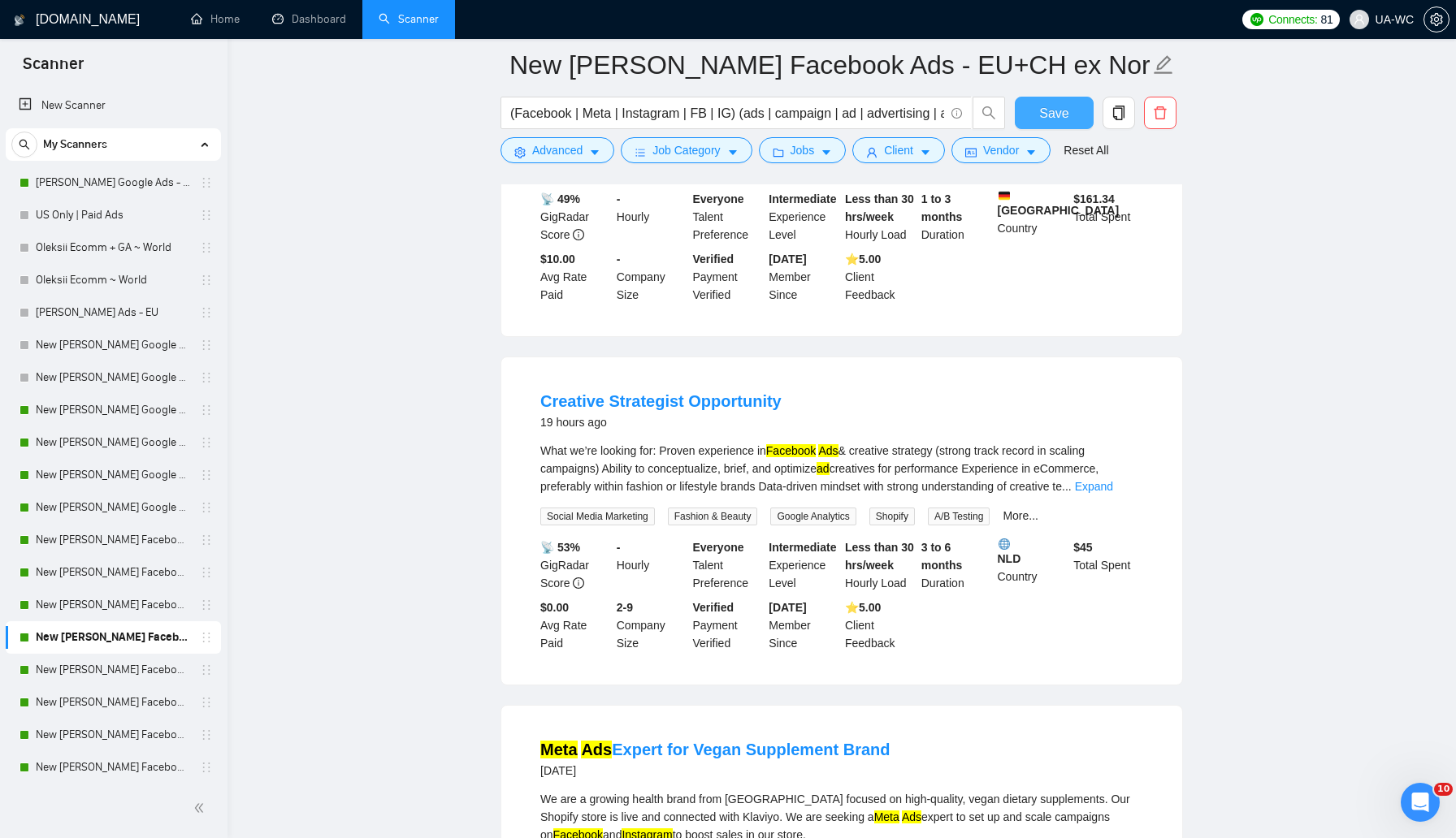
click at [1060, 120] on span "Save" at bounding box center [1054, 113] width 30 height 20
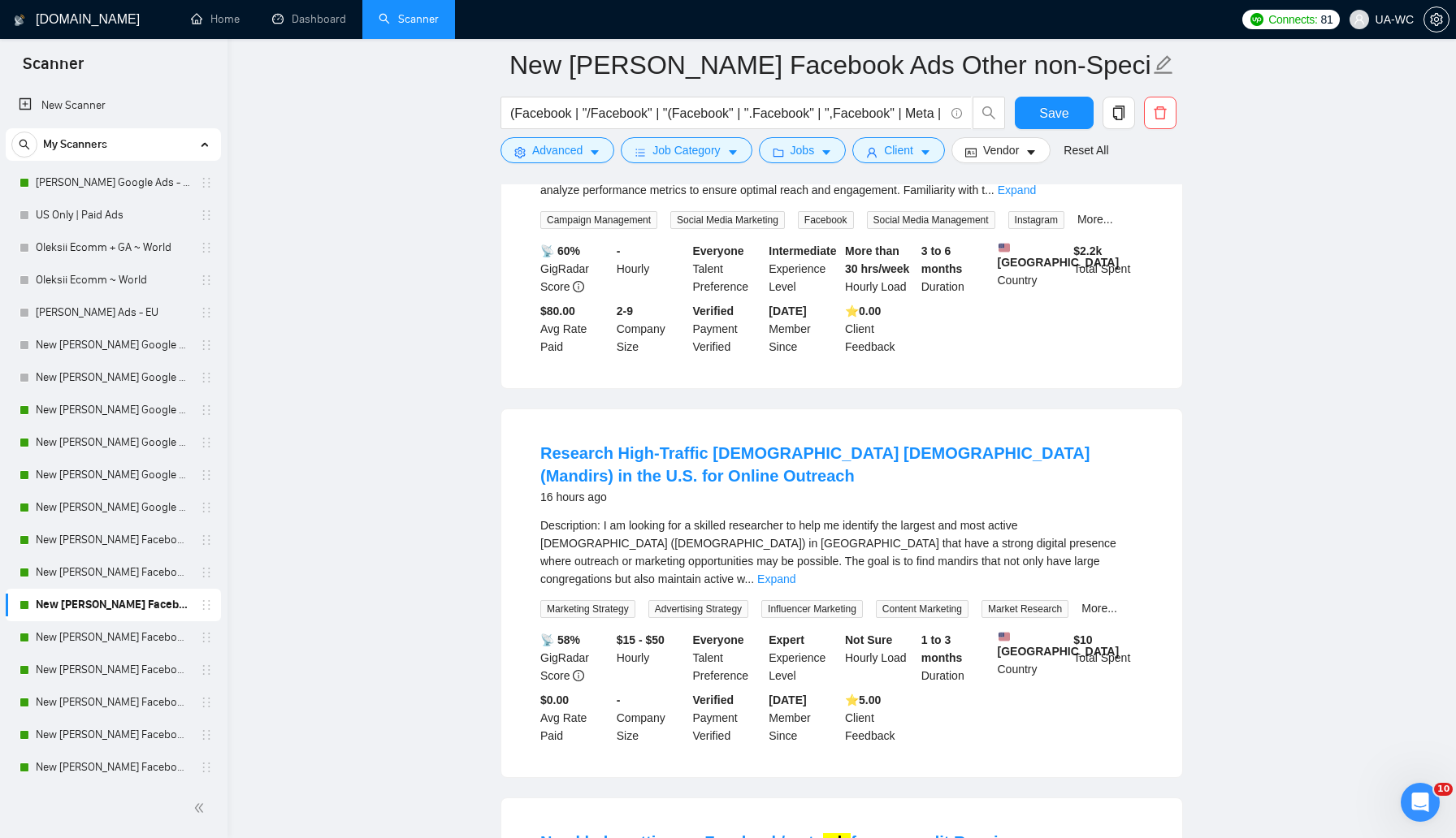
scroll to position [1709, 0]
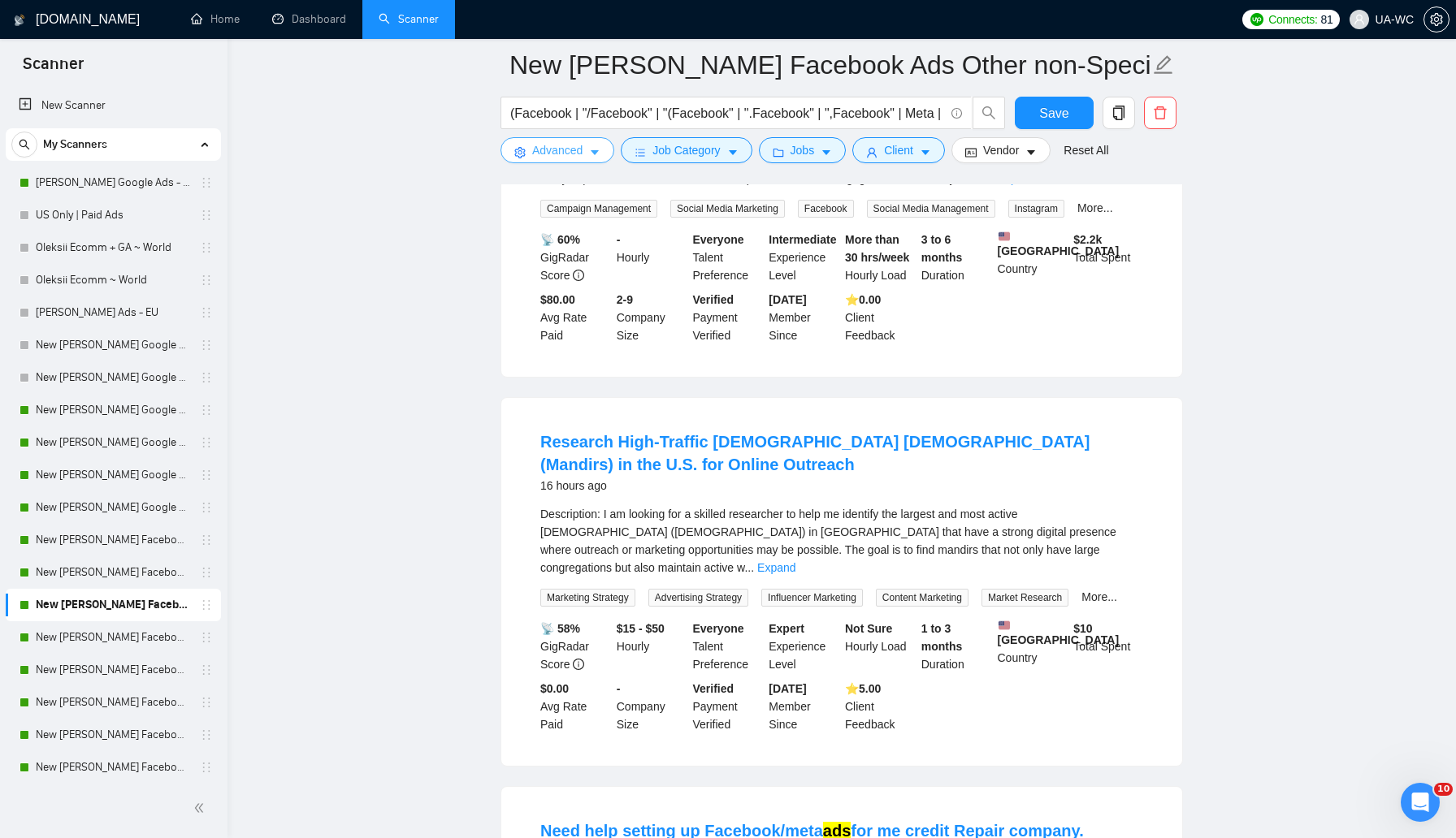
click at [535, 152] on span "Advanced" at bounding box center [557, 149] width 51 height 18
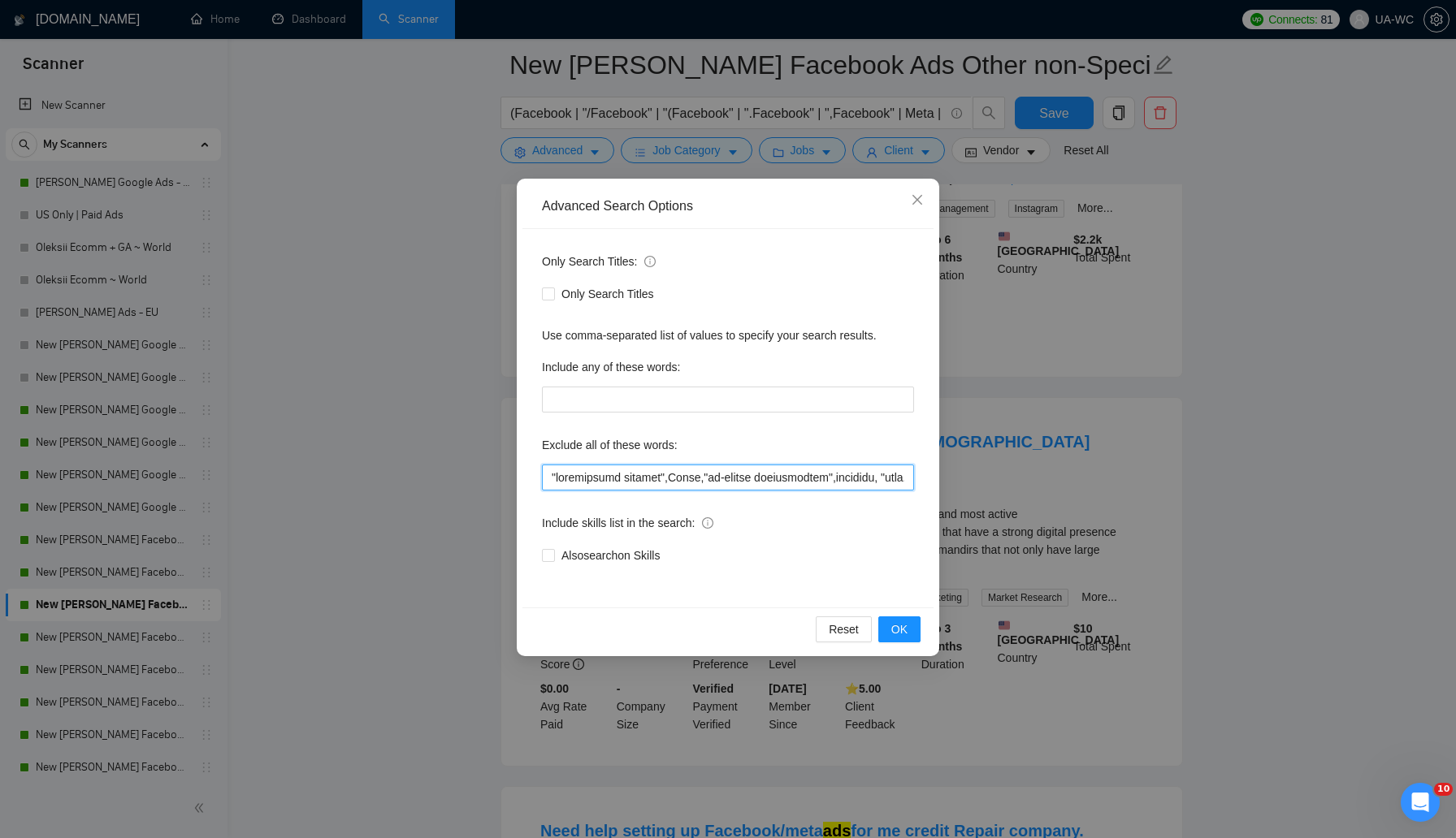
click at [542, 476] on input "text" at bounding box center [728, 478] width 373 height 26
type input "outreach,"marketplace posting",Sales,"on-camera spokesperson",airtable, "[DOMAI…"
click at [915, 635] on button "OK" at bounding box center [900, 630] width 42 height 26
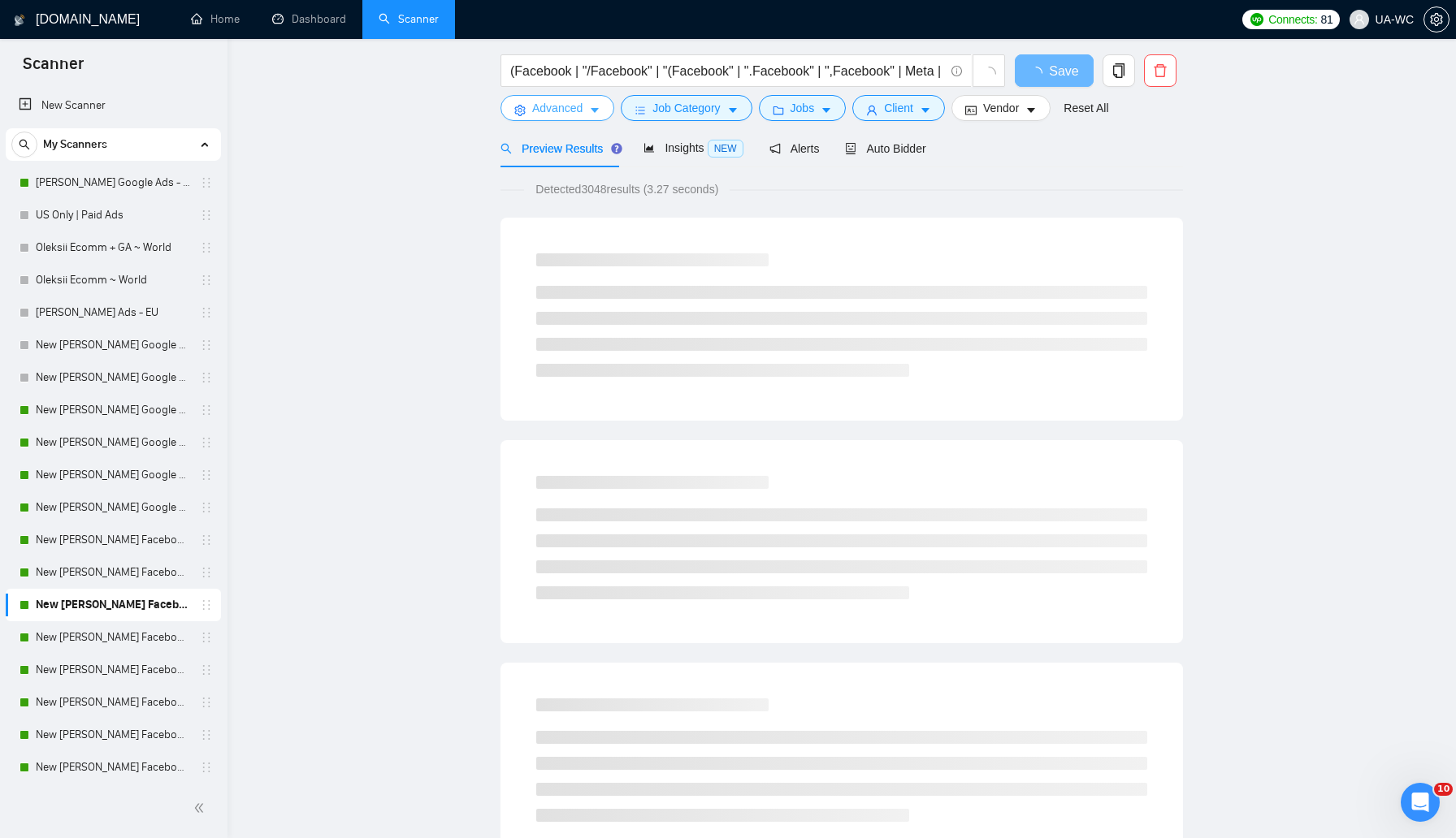
scroll to position [0, 0]
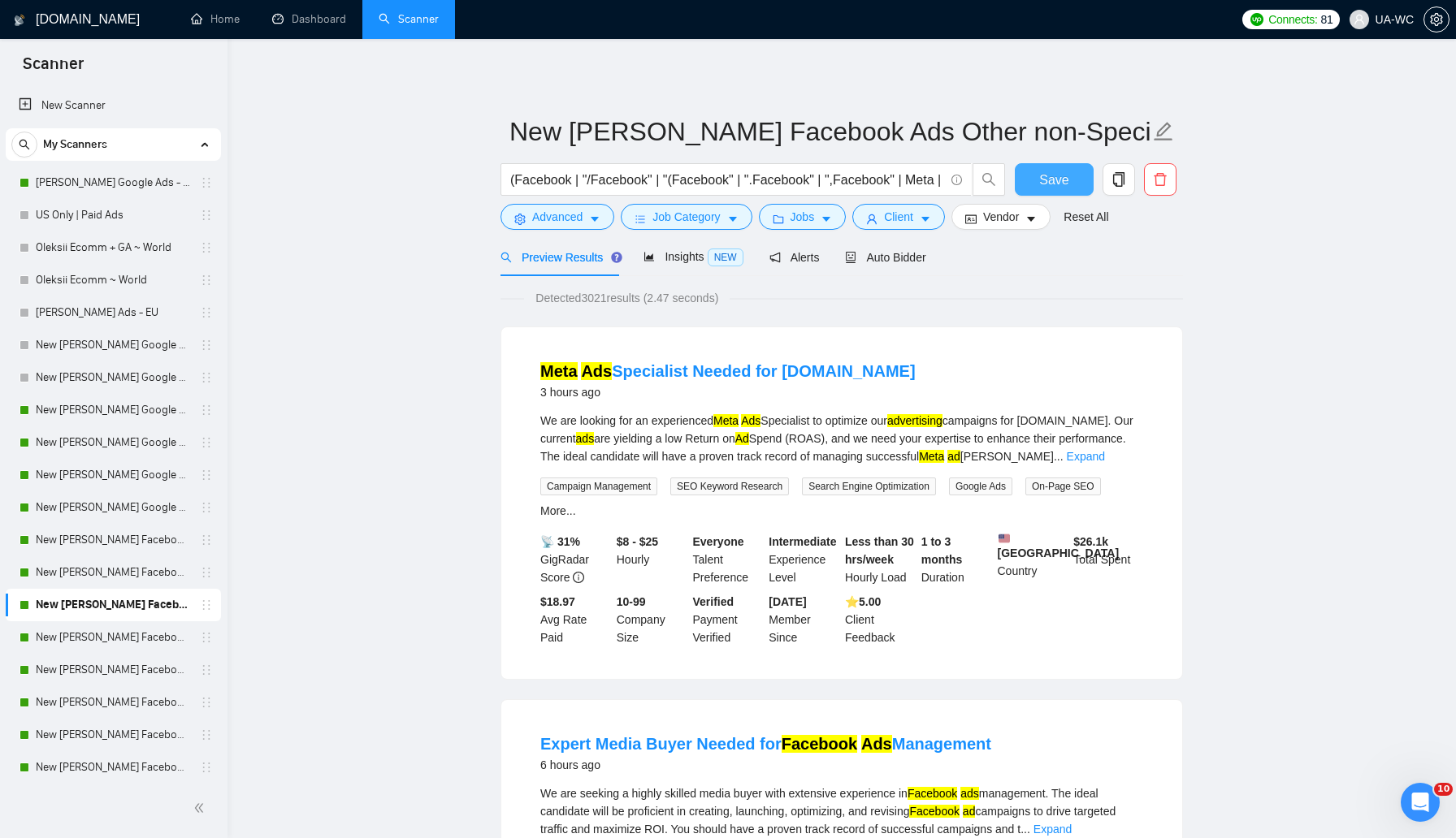
click at [1044, 178] on span "Save" at bounding box center [1054, 180] width 30 height 20
